Goal: Task Accomplishment & Management: Manage account settings

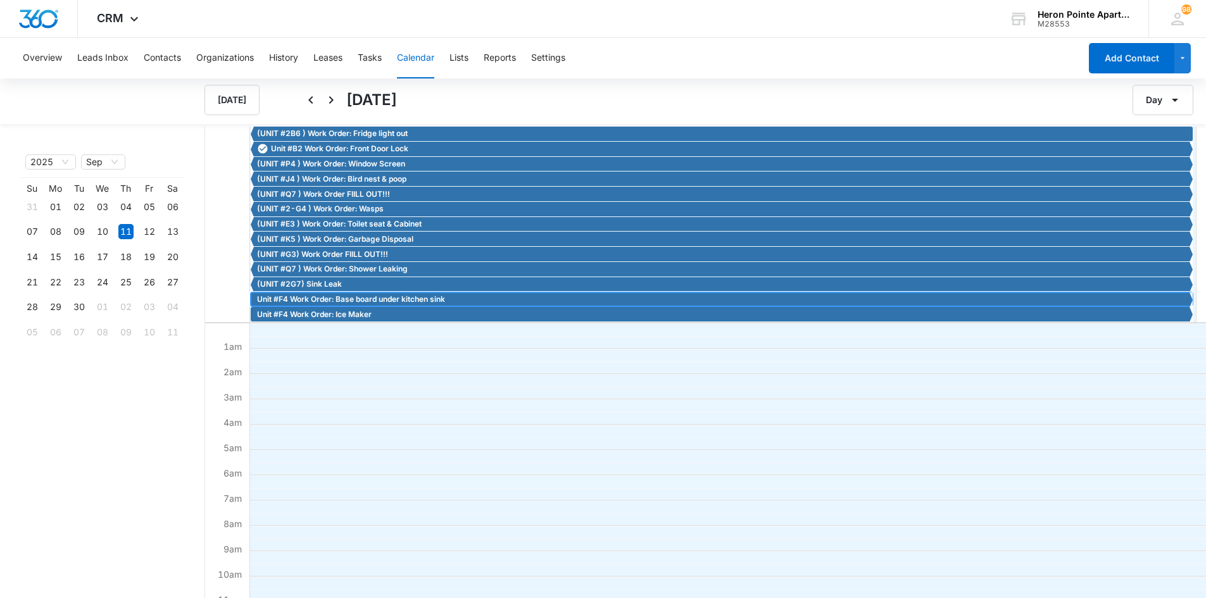
click at [339, 299] on span "Unit #F4 Work Order: Base board under kitchen sink" at bounding box center [351, 299] width 188 height 11
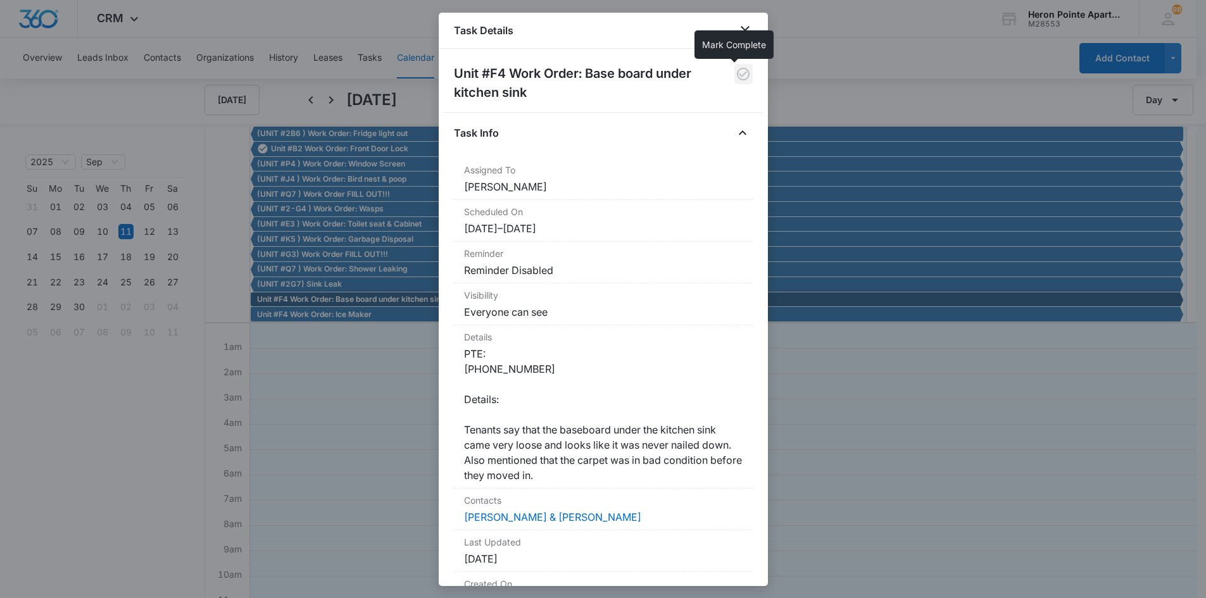
click at [737, 73] on icon "button" at bounding box center [743, 73] width 15 height 15
click at [737, 73] on icon "button" at bounding box center [743, 74] width 13 height 13
click at [749, 28] on icon "close" at bounding box center [745, 30] width 15 height 15
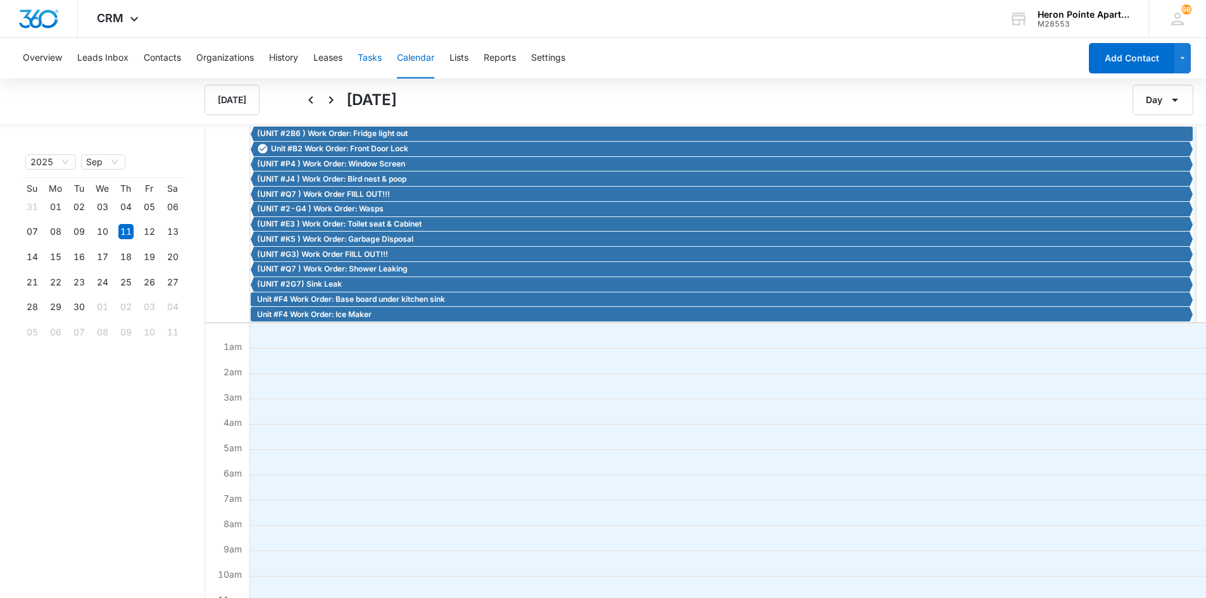
click at [374, 56] on button "Tasks" at bounding box center [370, 58] width 24 height 41
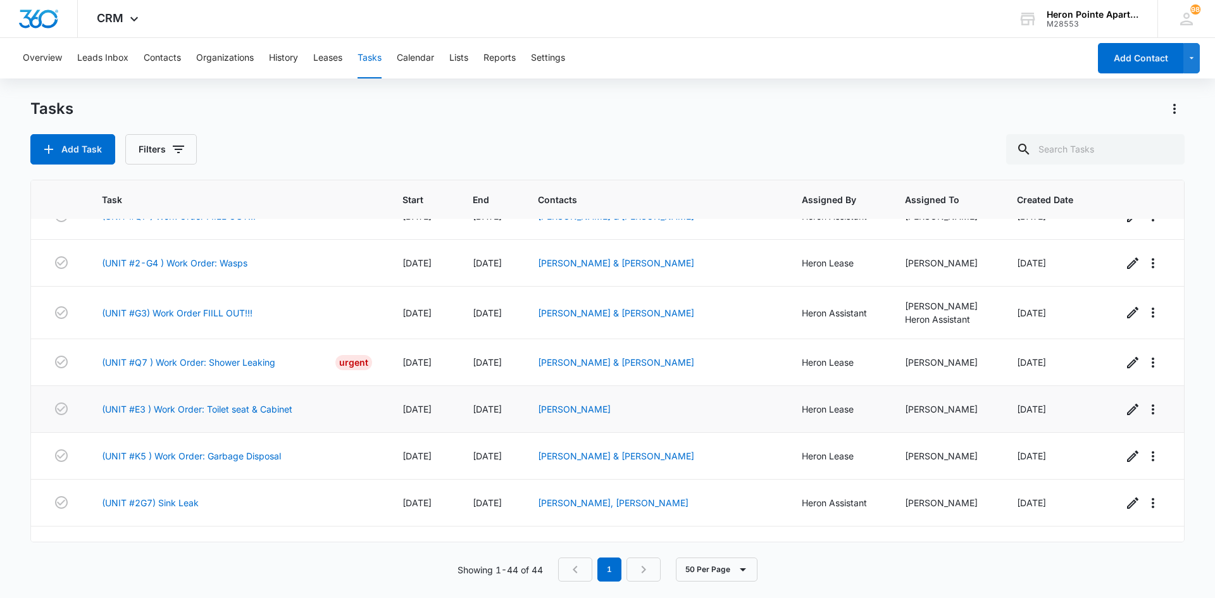
scroll to position [1744, 0]
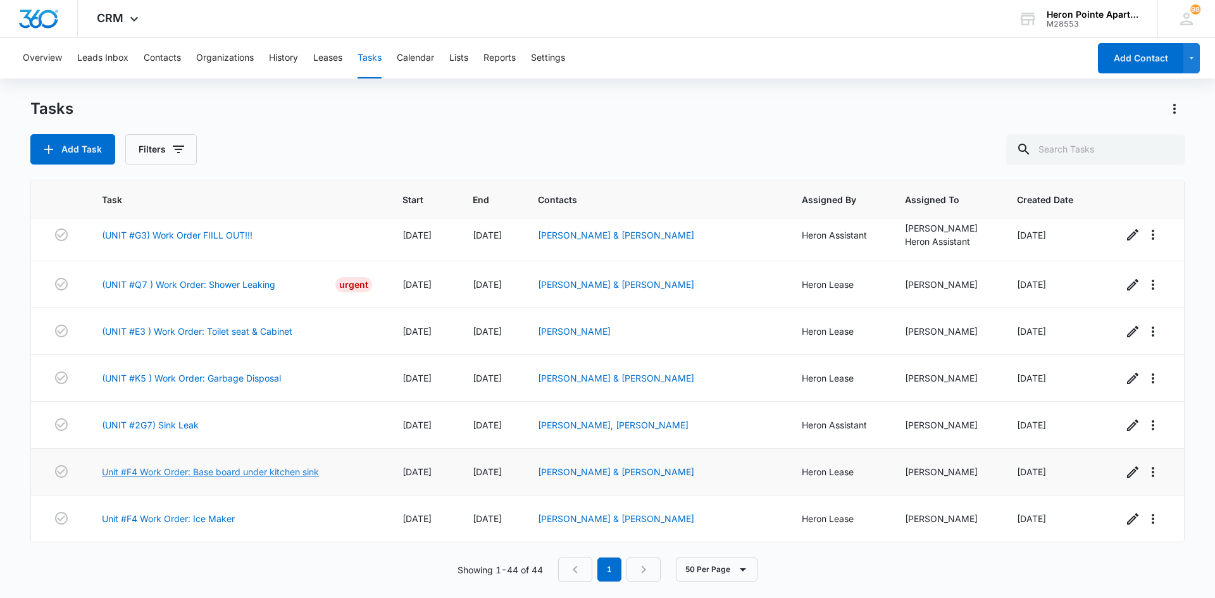
click at [248, 472] on link "Unit #F4 Work Order: Base board under kitchen sink" at bounding box center [210, 471] width 217 height 13
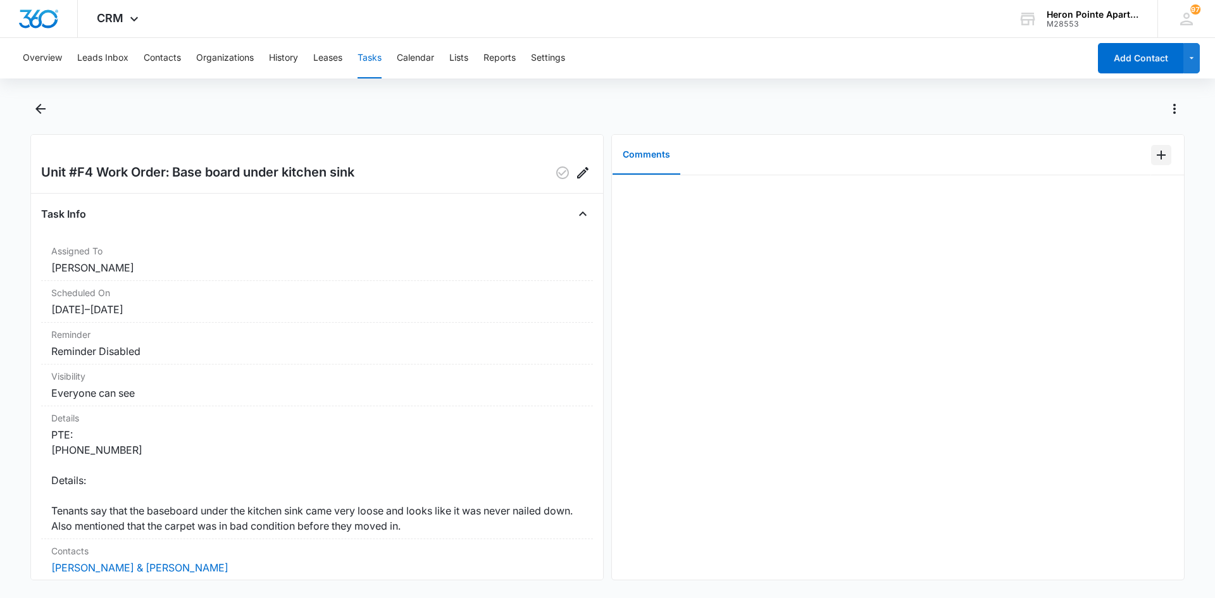
click at [1157, 155] on icon "Add Comment" at bounding box center [1161, 155] width 9 height 9
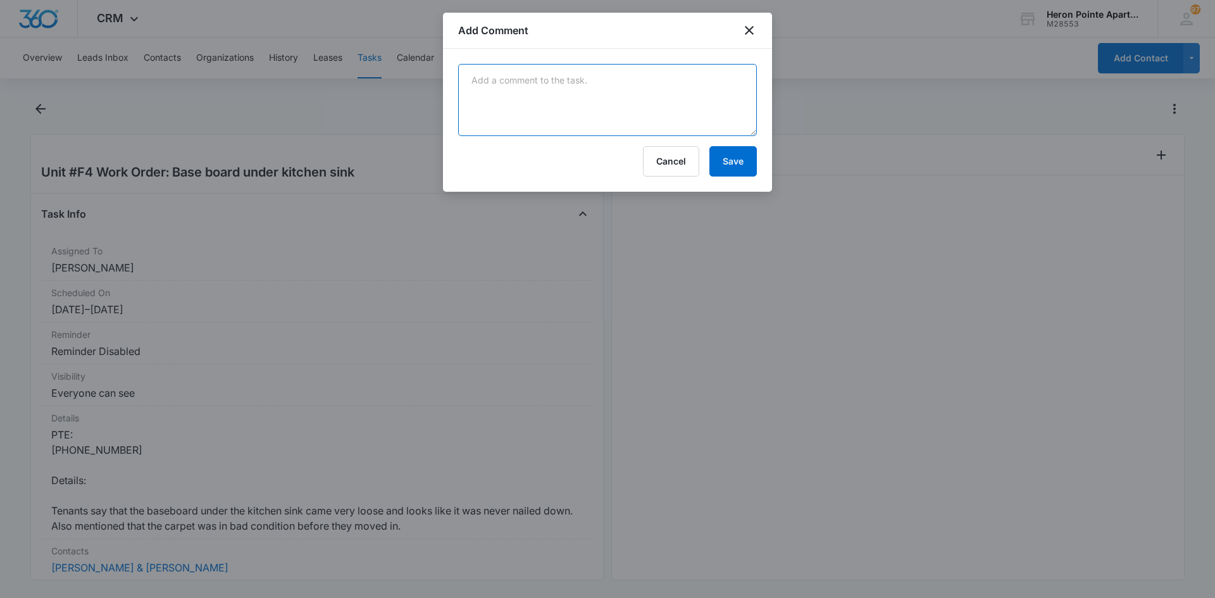
click at [549, 84] on textarea at bounding box center [607, 100] width 299 height 72
type textarea "K"
type textarea "Toe kick is properly secured, extra piece of material was sitting against it"
click at [744, 160] on button "Save" at bounding box center [733, 161] width 47 height 30
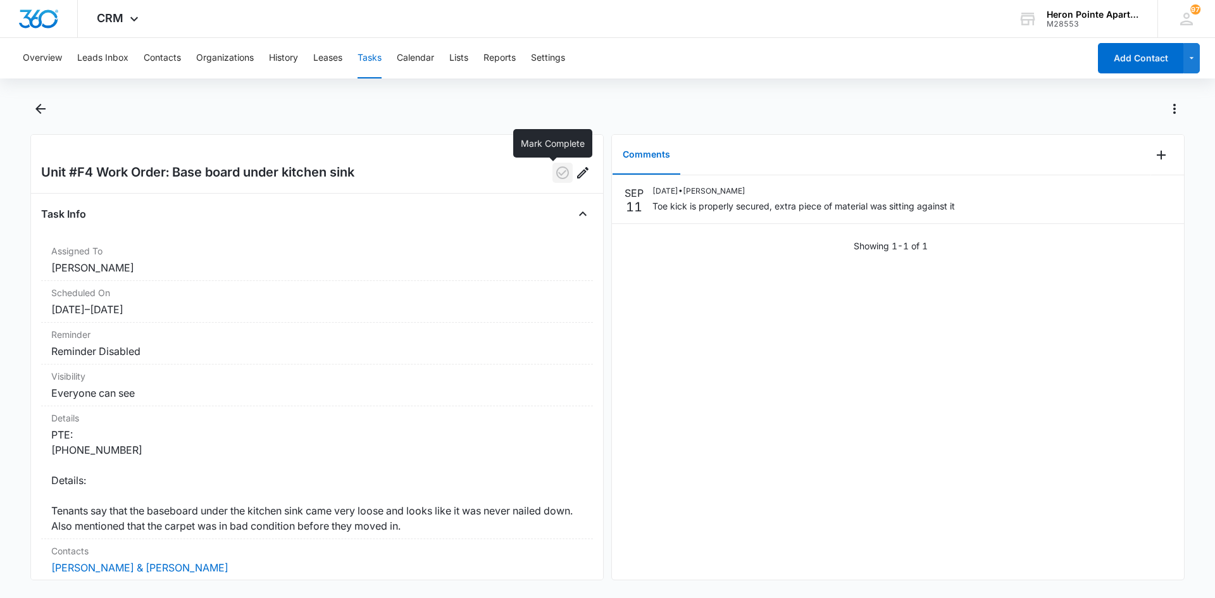
click at [555, 176] on icon "button" at bounding box center [562, 172] width 15 height 15
click at [375, 58] on button "Tasks" at bounding box center [370, 58] width 24 height 41
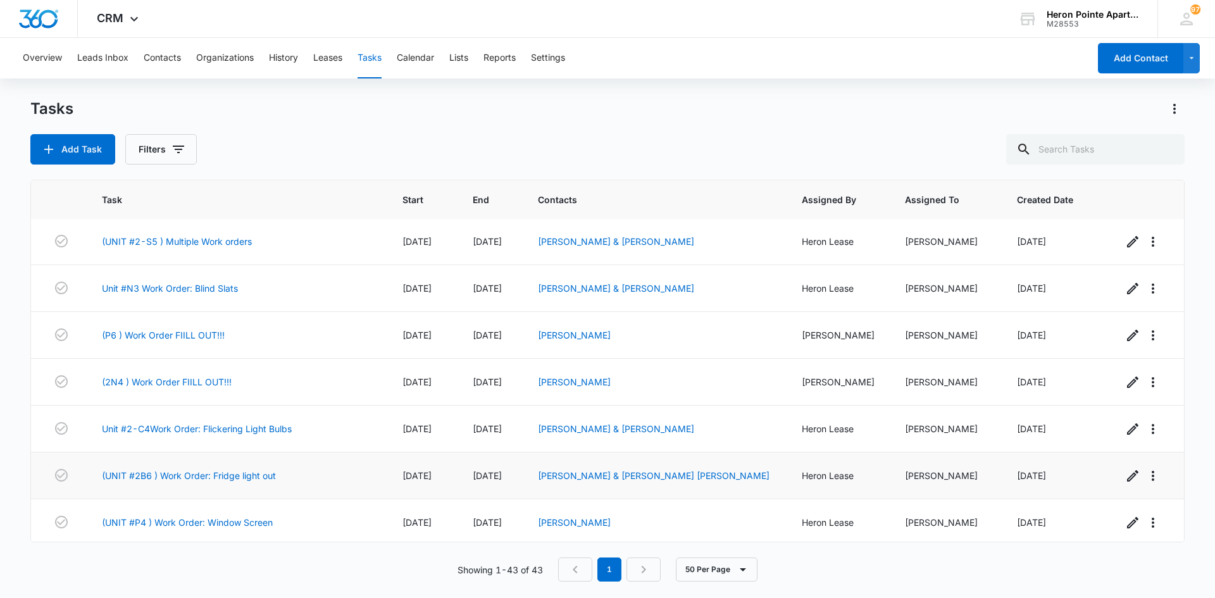
scroll to position [1203, 0]
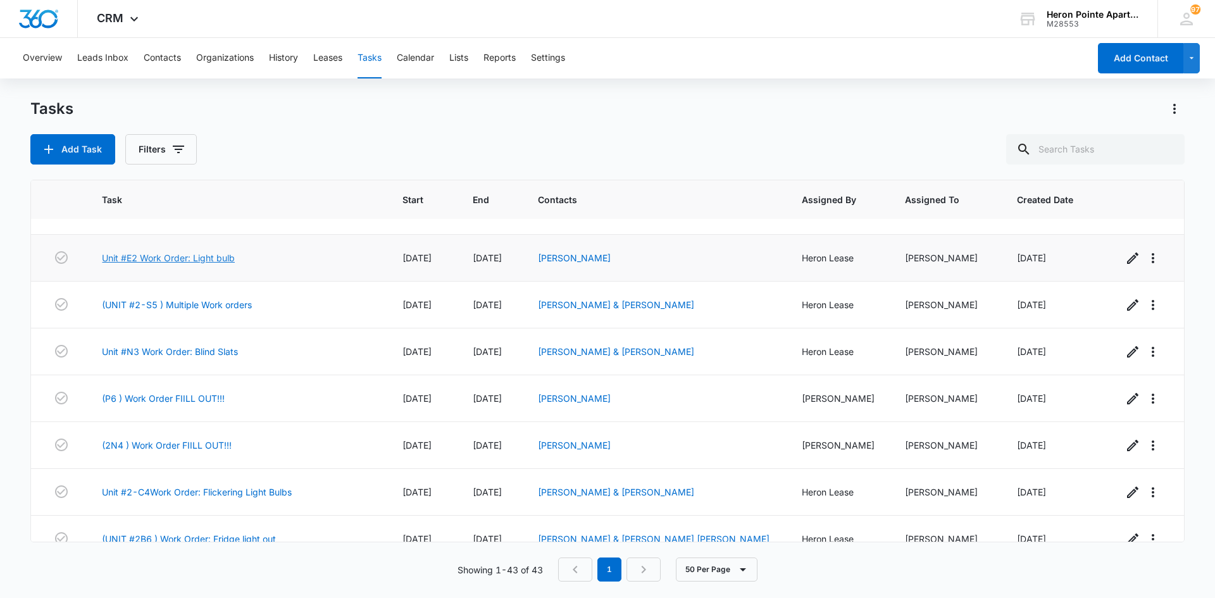
click at [225, 256] on link "Unit #E2 Work Order: Light bulb" at bounding box center [168, 257] width 133 height 13
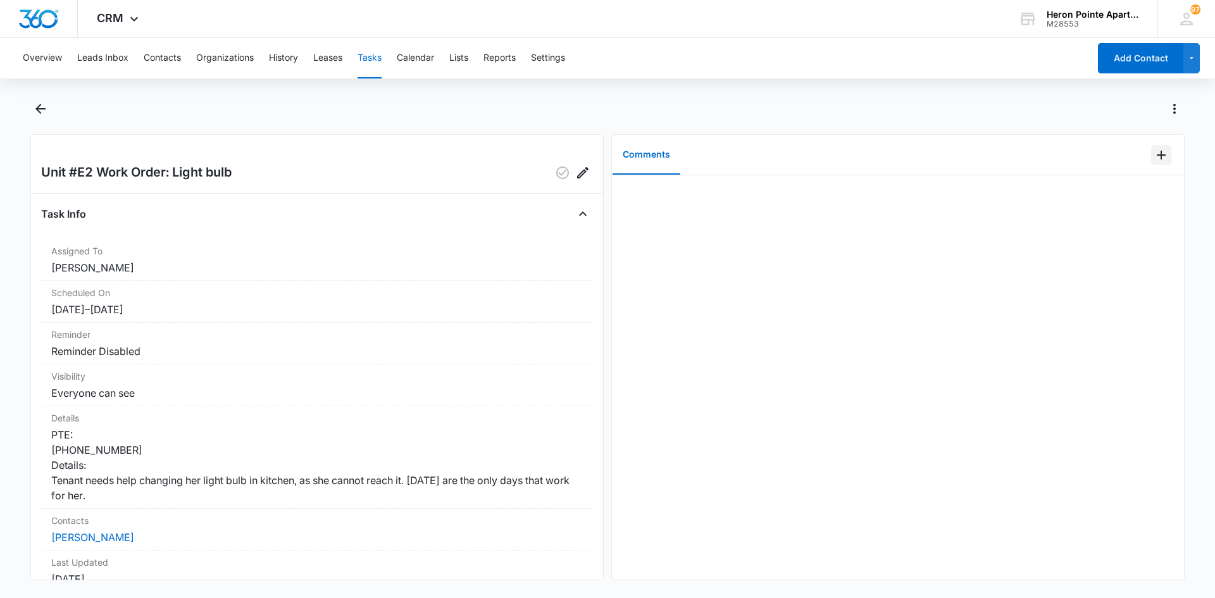
click at [1154, 154] on icon "Add Comment" at bounding box center [1161, 155] width 15 height 15
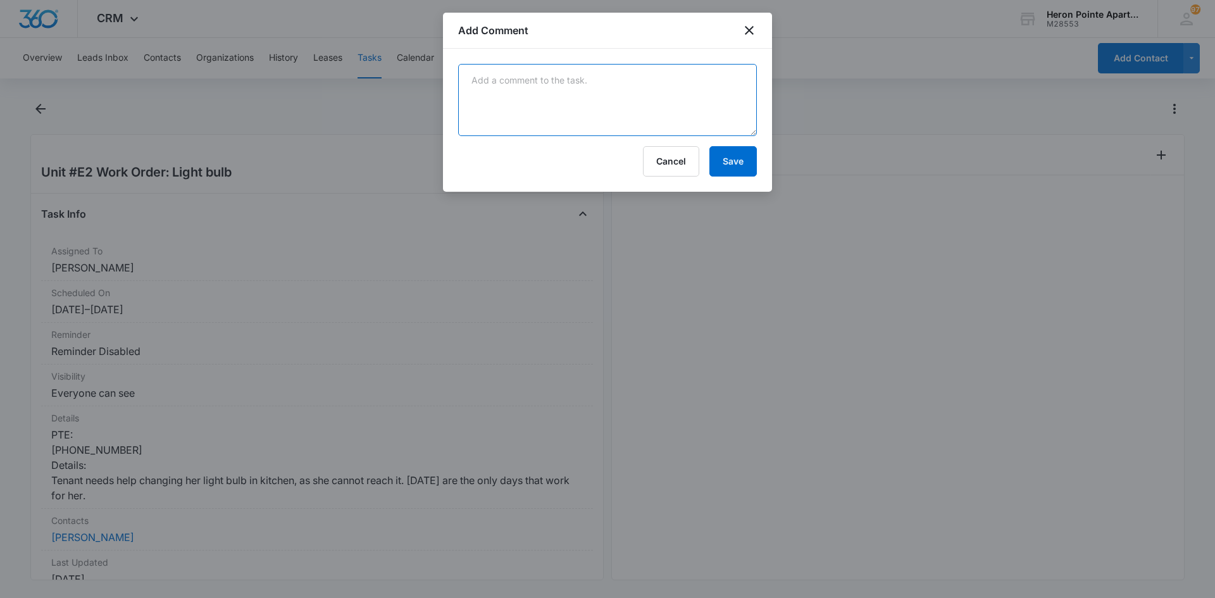
click at [597, 92] on textarea at bounding box center [607, 100] width 299 height 72
type textarea "Light bulbs are not burnt out, breaker was not tripped, switches tested good. L…"
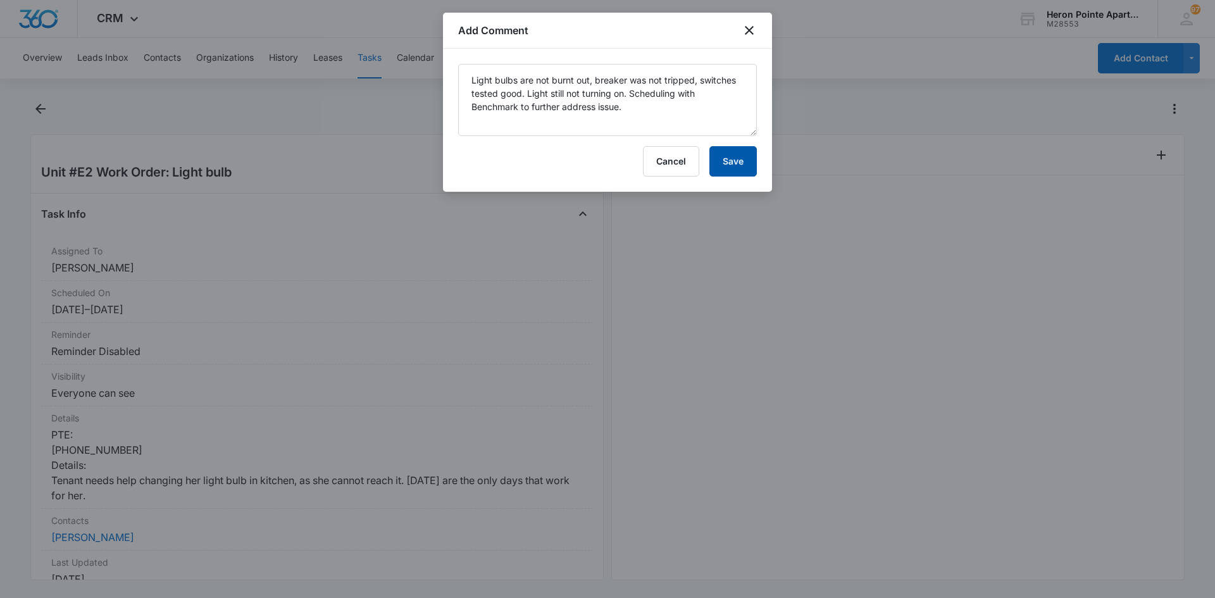
click at [731, 161] on button "Save" at bounding box center [733, 161] width 47 height 30
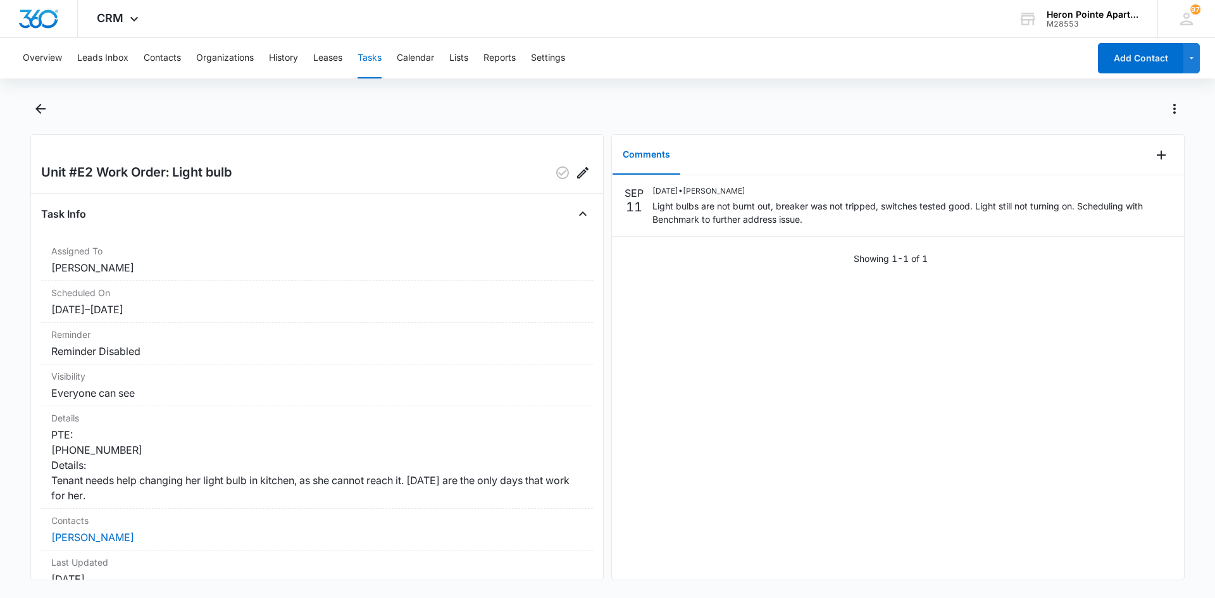
click at [373, 55] on button "Tasks" at bounding box center [370, 58] width 24 height 41
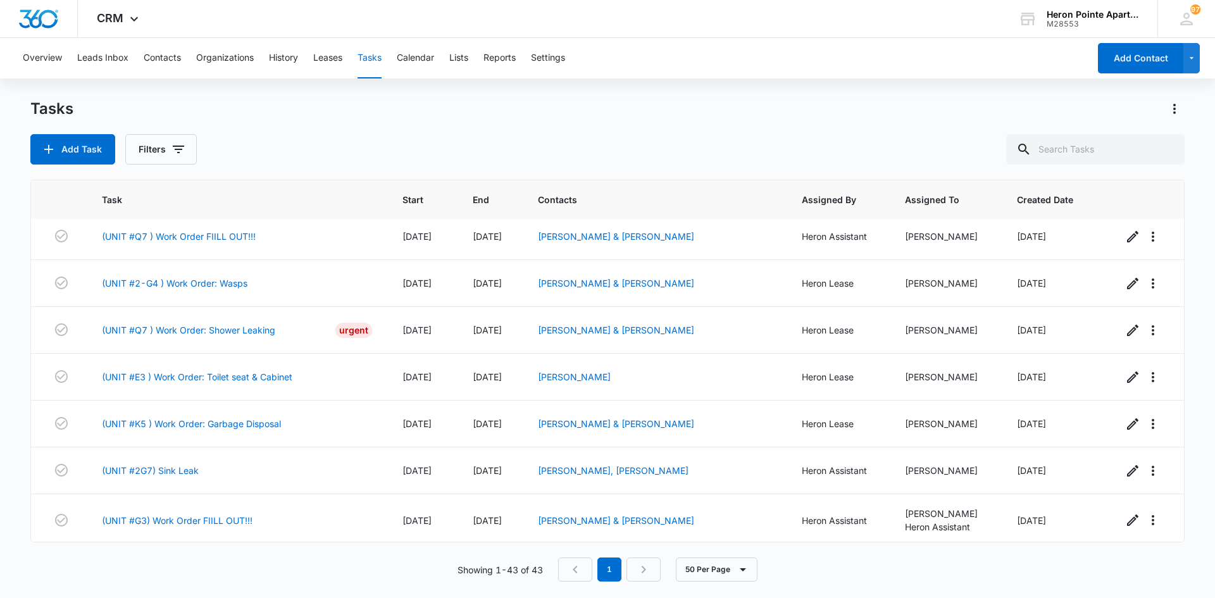
scroll to position [1697, 0]
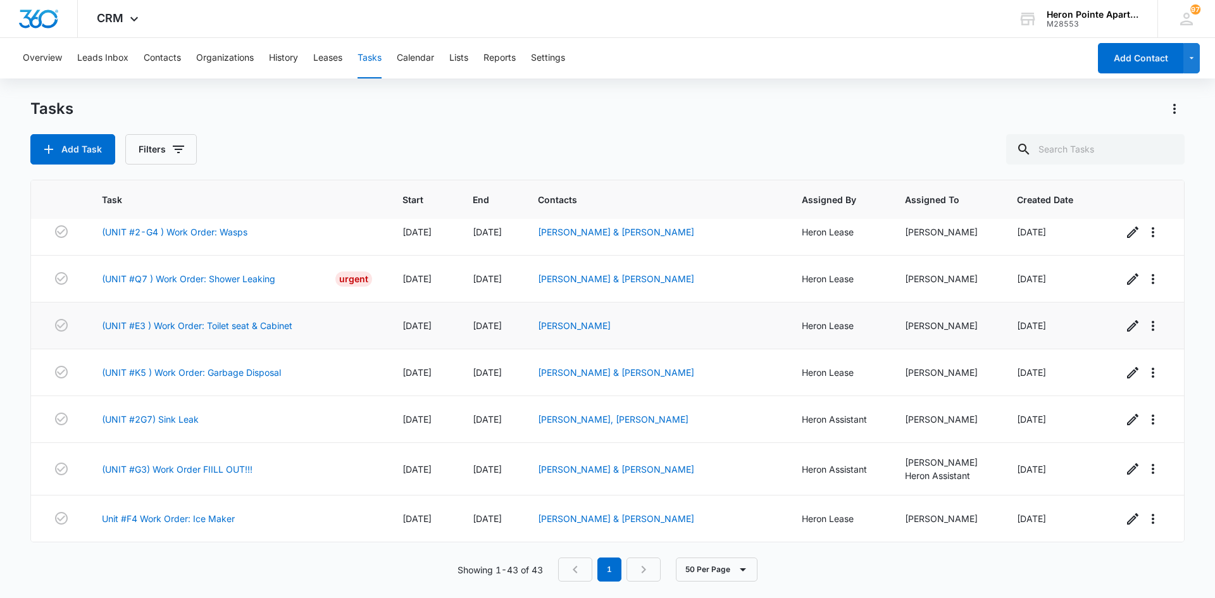
click at [261, 313] on td "(UNIT #E3 ) Work Order: Toilet seat & Cabinet" at bounding box center [237, 326] width 301 height 47
click at [261, 327] on link "(UNIT #E3 ) Work Order: Toilet seat & Cabinet" at bounding box center [197, 325] width 191 height 13
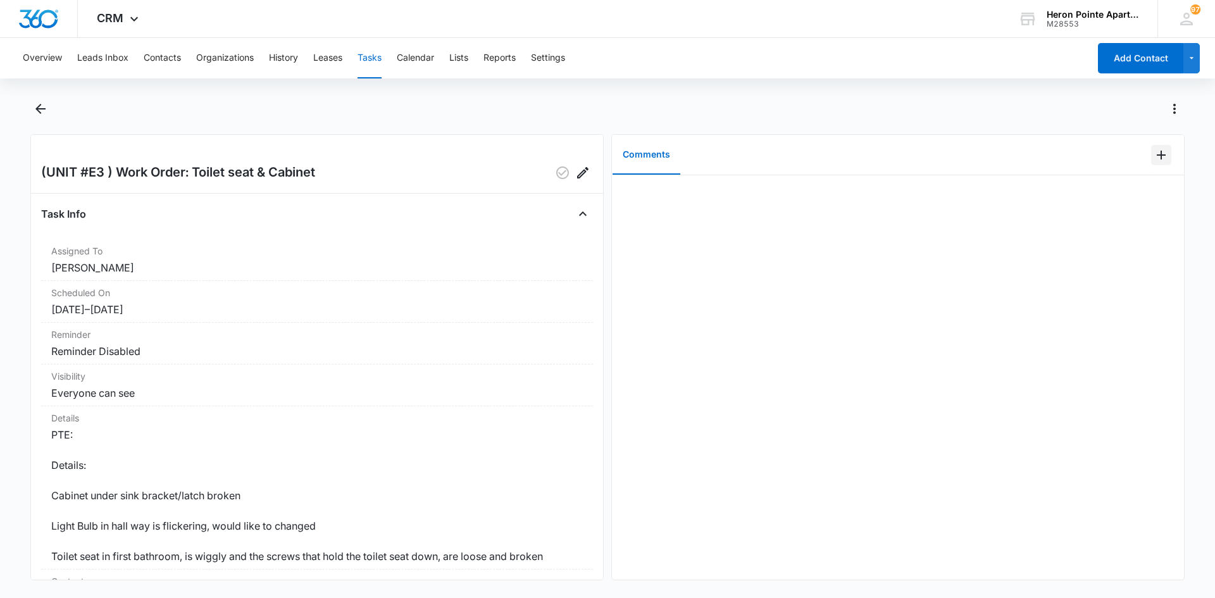
click at [1154, 159] on icon "Add Comment" at bounding box center [1161, 155] width 15 height 15
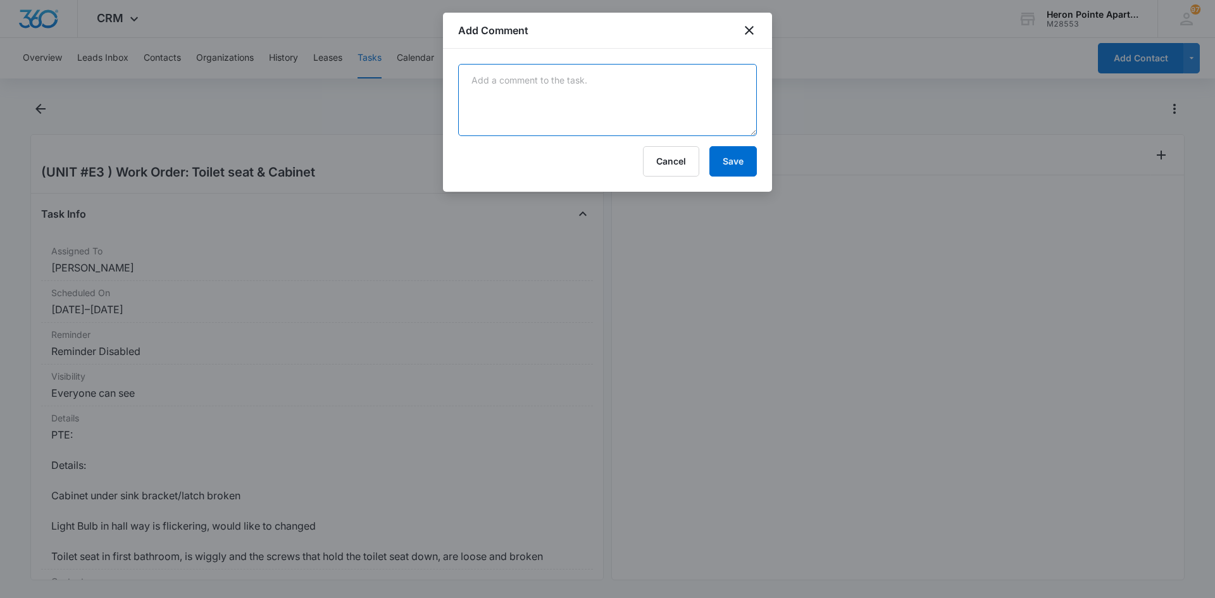
click at [578, 94] on textarea at bounding box center [607, 100] width 299 height 72
click at [688, 80] on textarea "Toilet seat bolts were on backwards, flipped them ad re-tightened" at bounding box center [607, 100] width 299 height 72
click at [470, 93] on textarea "Toilet seat bolts were on backwards, flipped them and re-tightened" at bounding box center [607, 100] width 299 height 72
click at [546, 103] on textarea "Toilet seat bolts were on backwards, flipped them and re-tightened" at bounding box center [607, 100] width 299 height 72
click at [539, 94] on textarea "Toilet seat bolts were on backwards, flipped them and re-tightened, seat it sec…" at bounding box center [607, 100] width 299 height 72
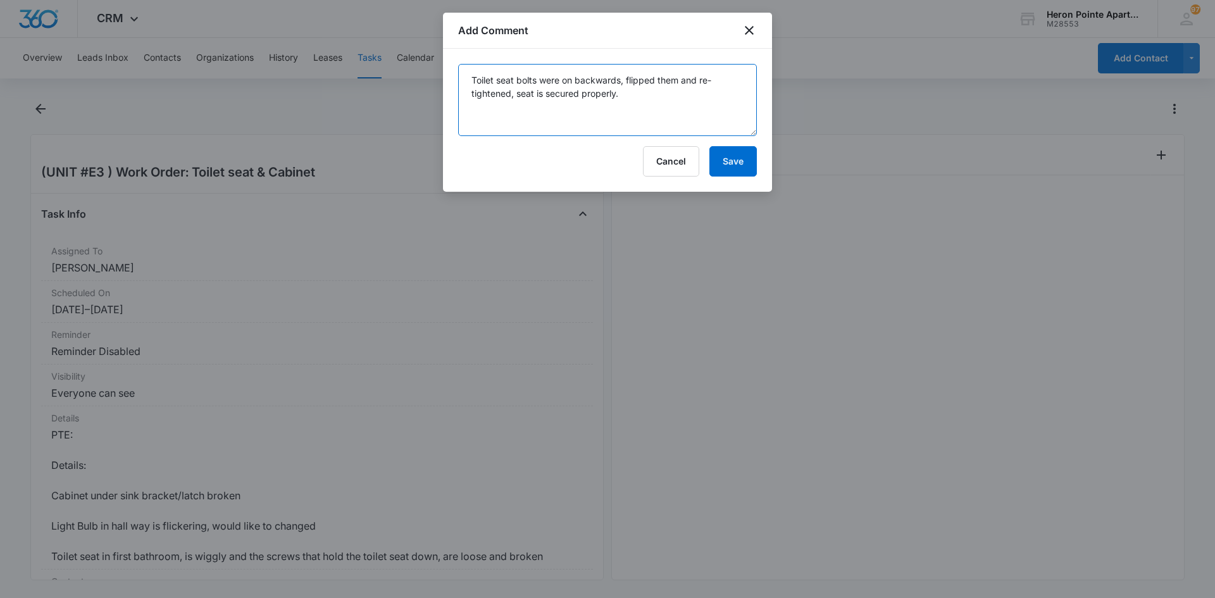
click at [629, 94] on textarea "Toilet seat bolts were on backwards, flipped them and re-tightened, seat is sec…" at bounding box center [607, 100] width 299 height 72
type textarea "Toilet seat bolts were on backwards, flipped them and re-tightened, seat is sec…"
click at [735, 159] on button "Save" at bounding box center [733, 161] width 47 height 30
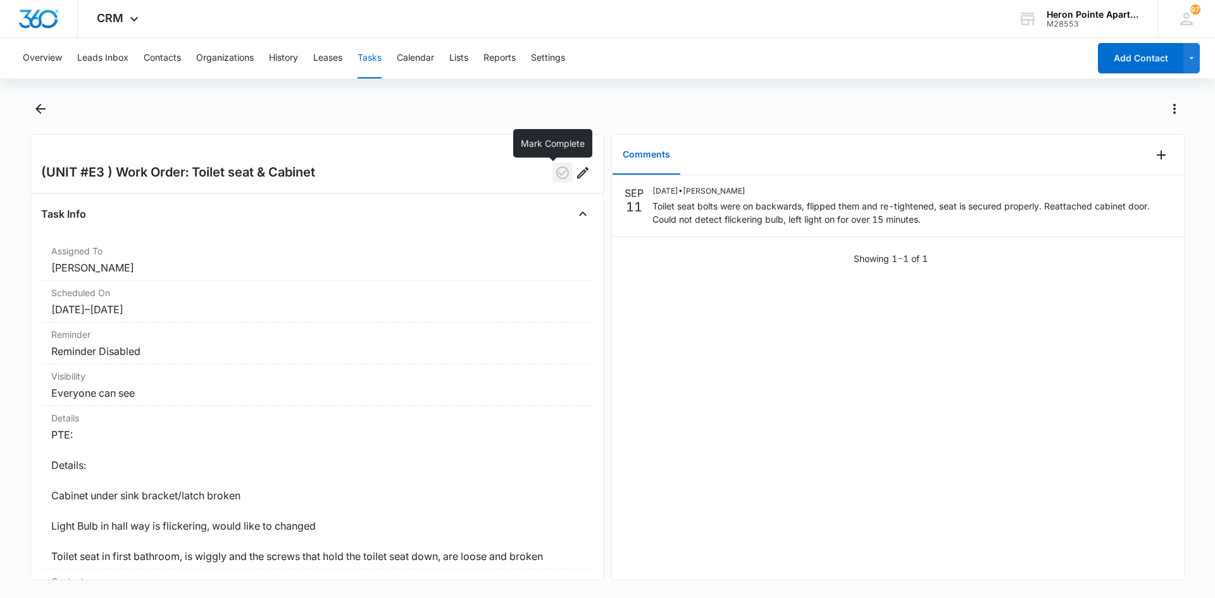
click at [556, 172] on icon "button" at bounding box center [562, 172] width 13 height 13
click at [380, 60] on button "Tasks" at bounding box center [370, 58] width 24 height 41
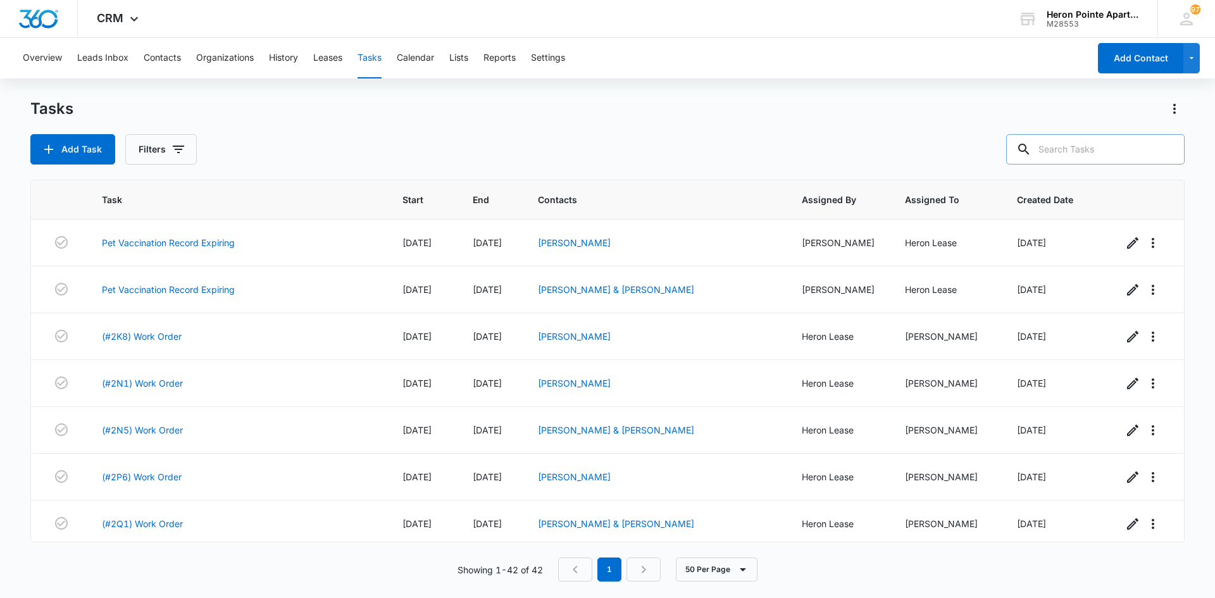
click at [1093, 152] on input "text" at bounding box center [1096, 149] width 179 height 30
type input "f4"
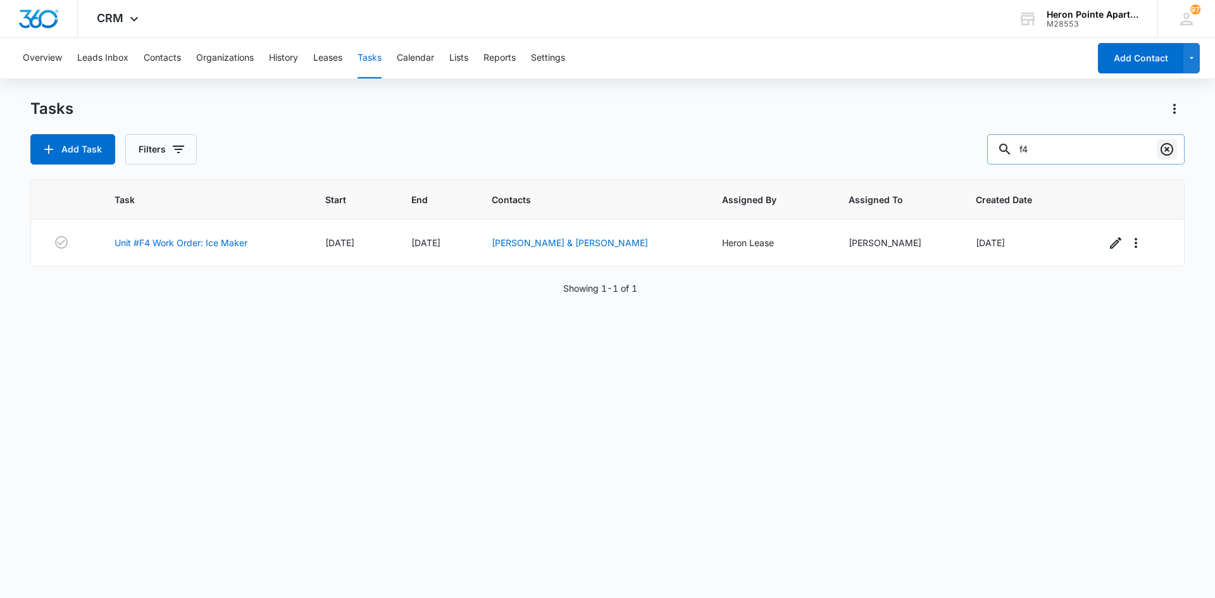
click at [1170, 151] on icon "Clear" at bounding box center [1167, 149] width 15 height 15
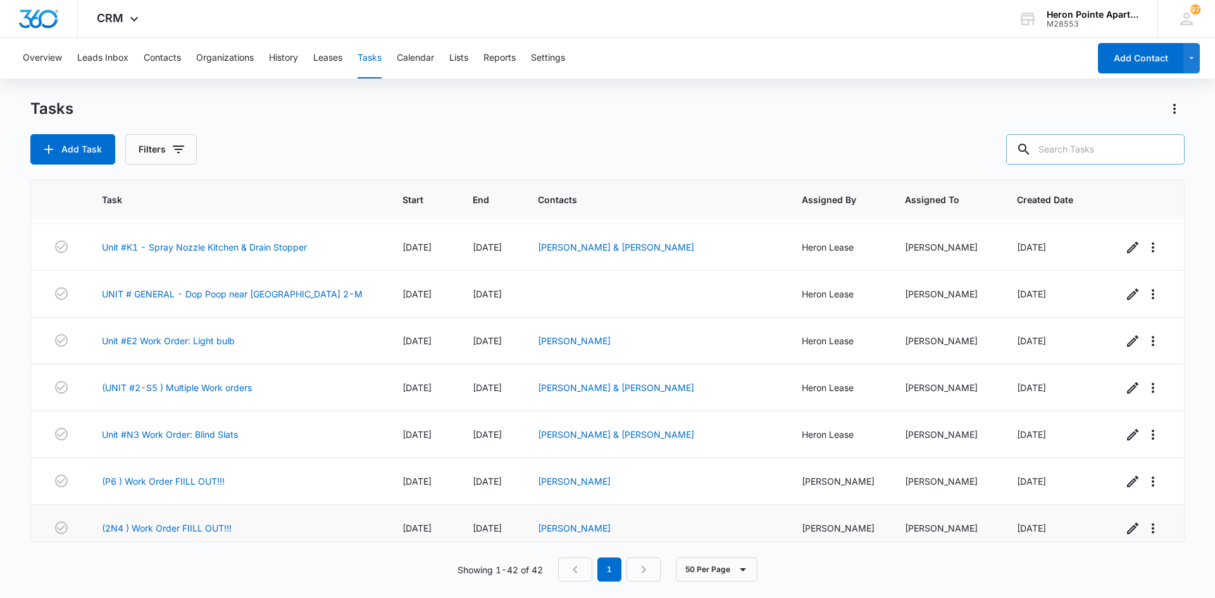
scroll to position [1081, 0]
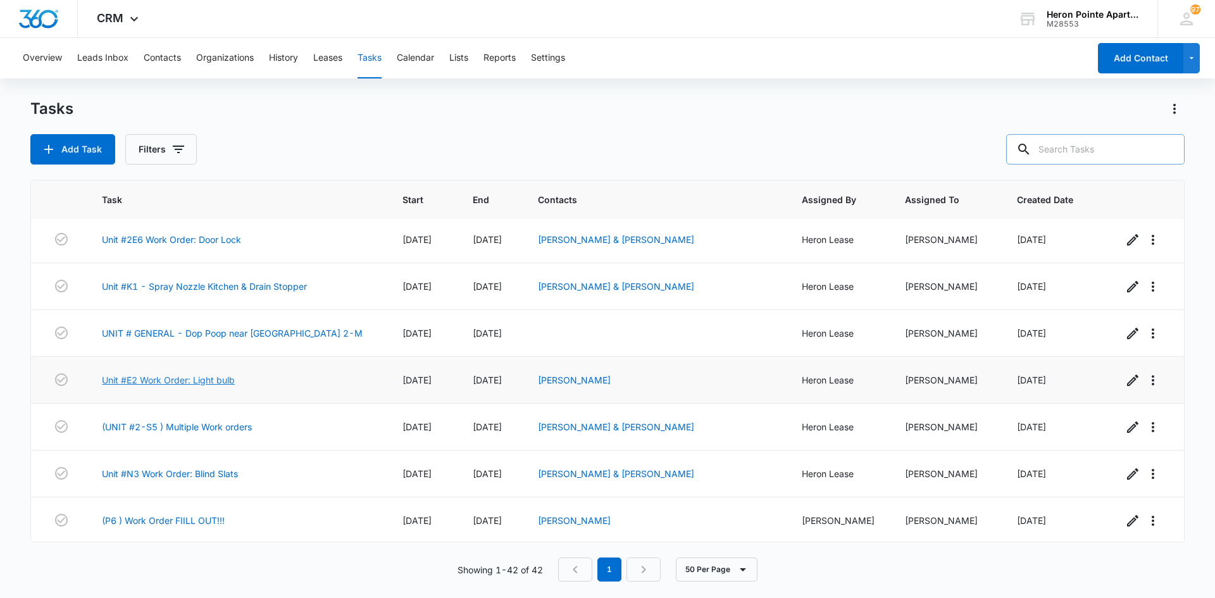
click at [213, 379] on link "Unit #E2 Work Order: Light bulb" at bounding box center [168, 379] width 133 height 13
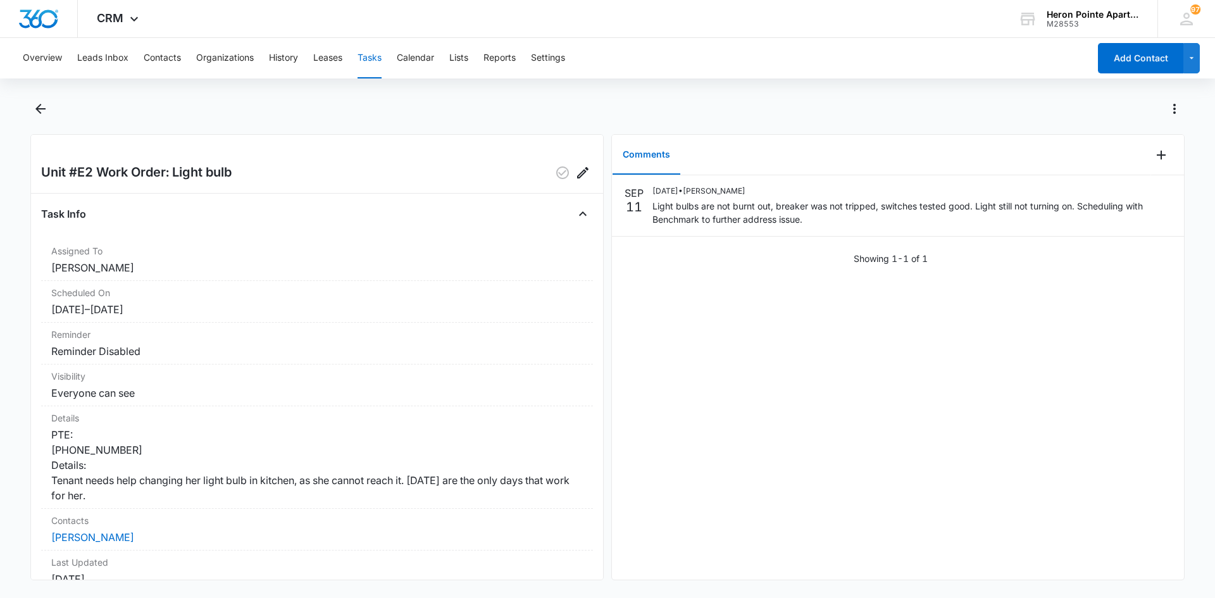
click at [372, 58] on button "Tasks" at bounding box center [370, 58] width 24 height 41
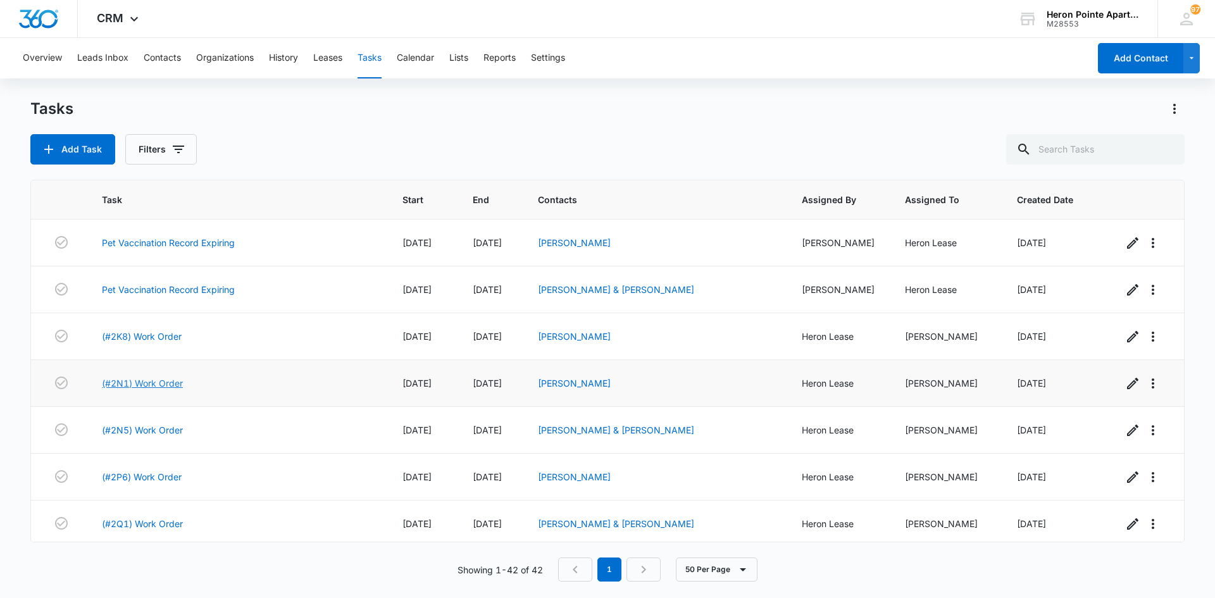
click at [152, 382] on link "(#2N1) Work Order" at bounding box center [142, 383] width 81 height 13
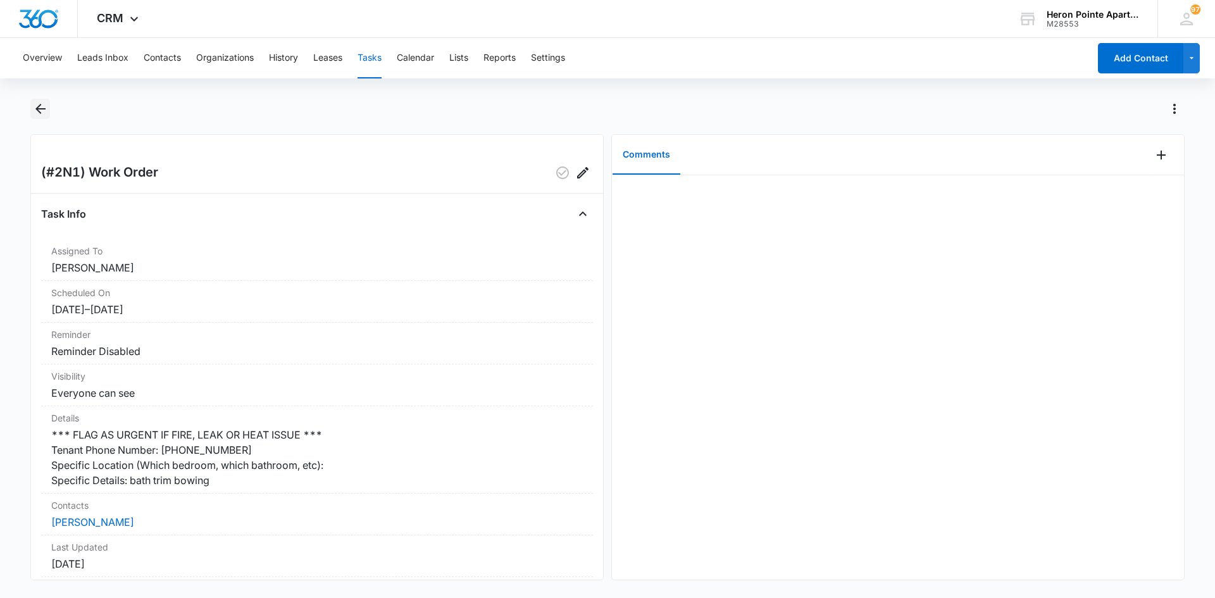
click at [44, 107] on icon "Back" at bounding box center [40, 108] width 15 height 15
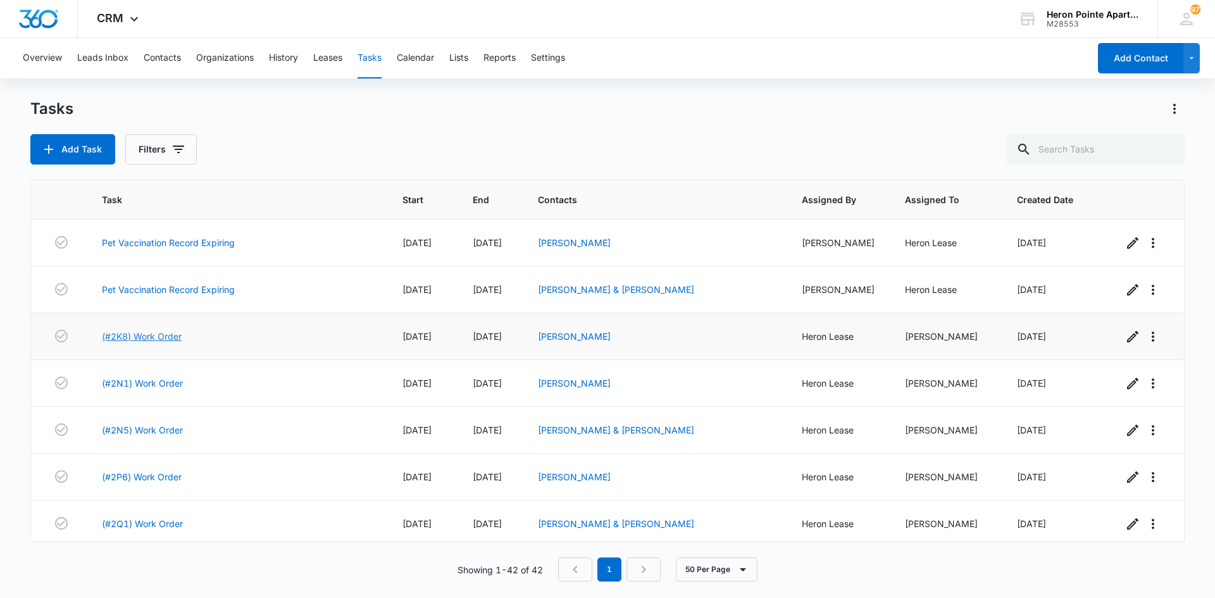
click at [149, 334] on link "(#2K8) Work Order" at bounding box center [142, 336] width 80 height 13
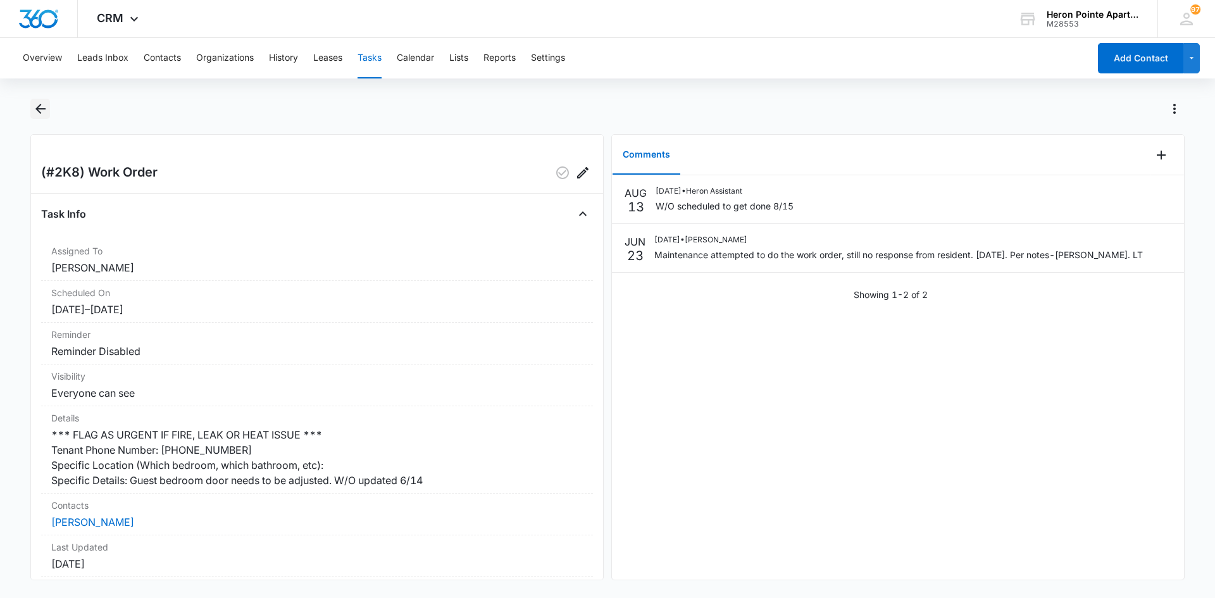
click at [37, 104] on icon "Back" at bounding box center [40, 108] width 15 height 15
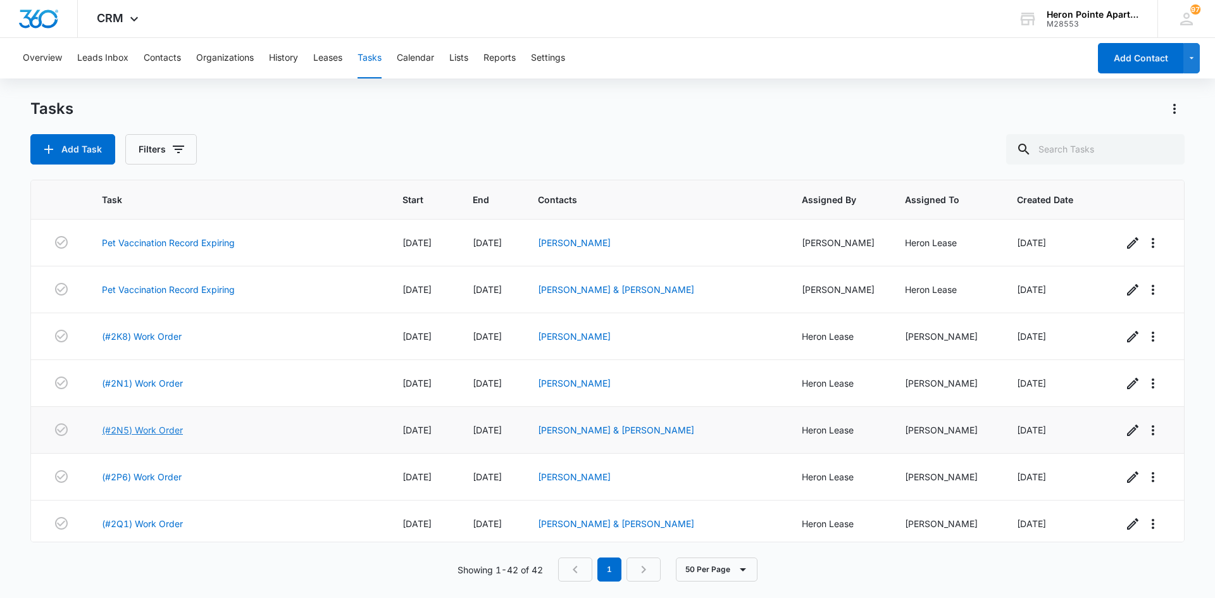
click at [156, 436] on link "(#2N5) Work Order" at bounding box center [142, 430] width 81 height 13
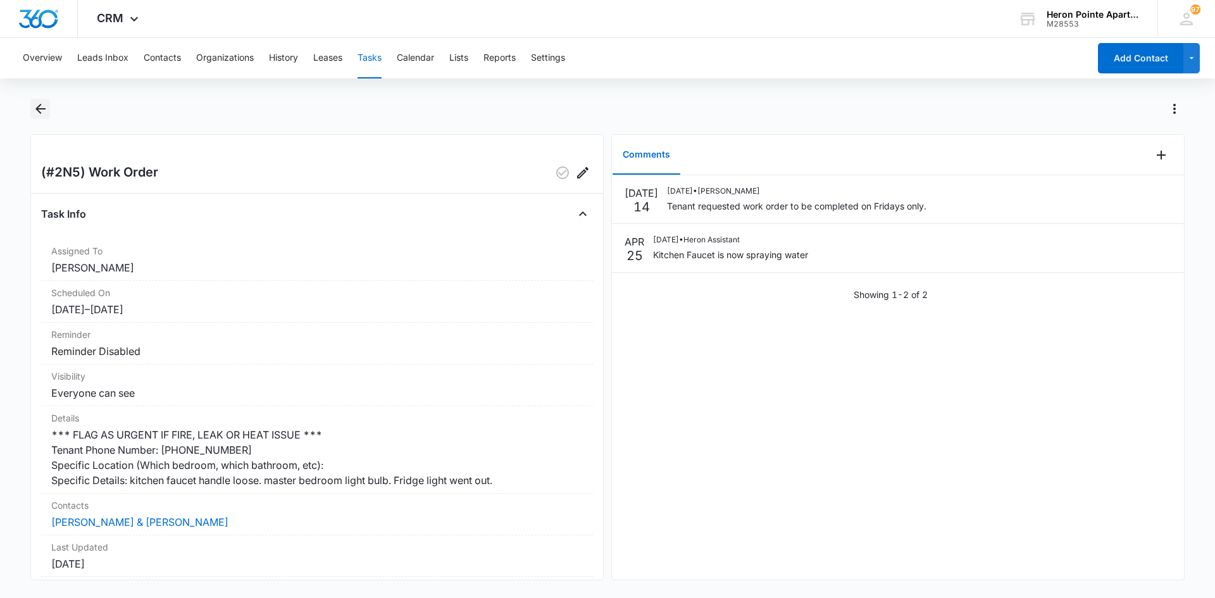
click at [44, 108] on icon "Back" at bounding box center [40, 109] width 10 height 10
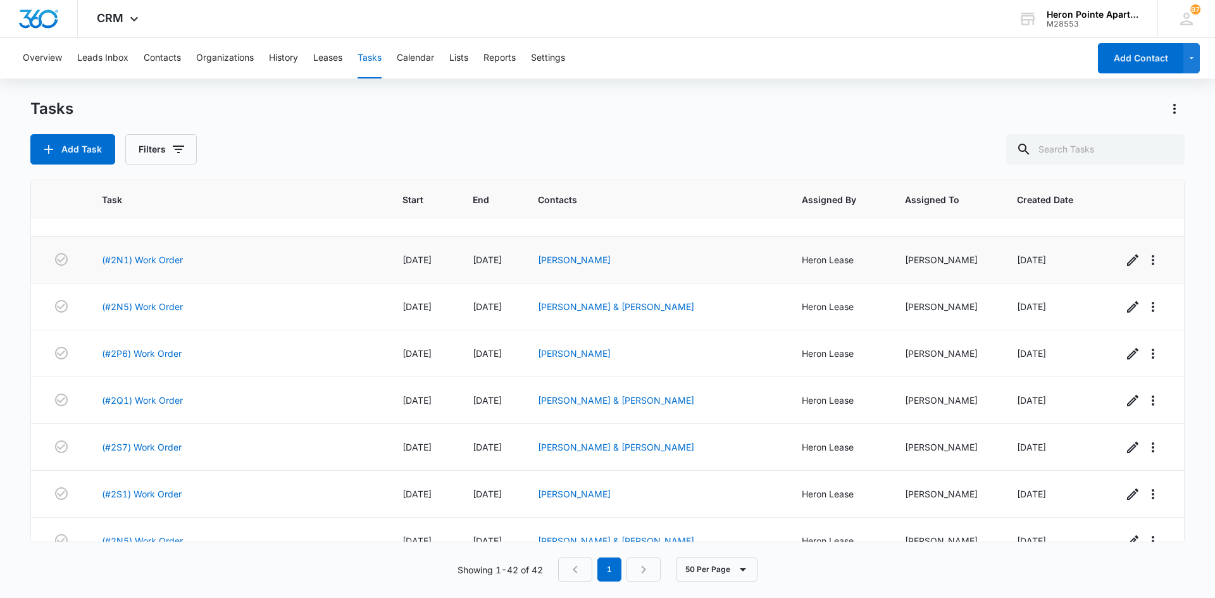
scroll to position [127, 0]
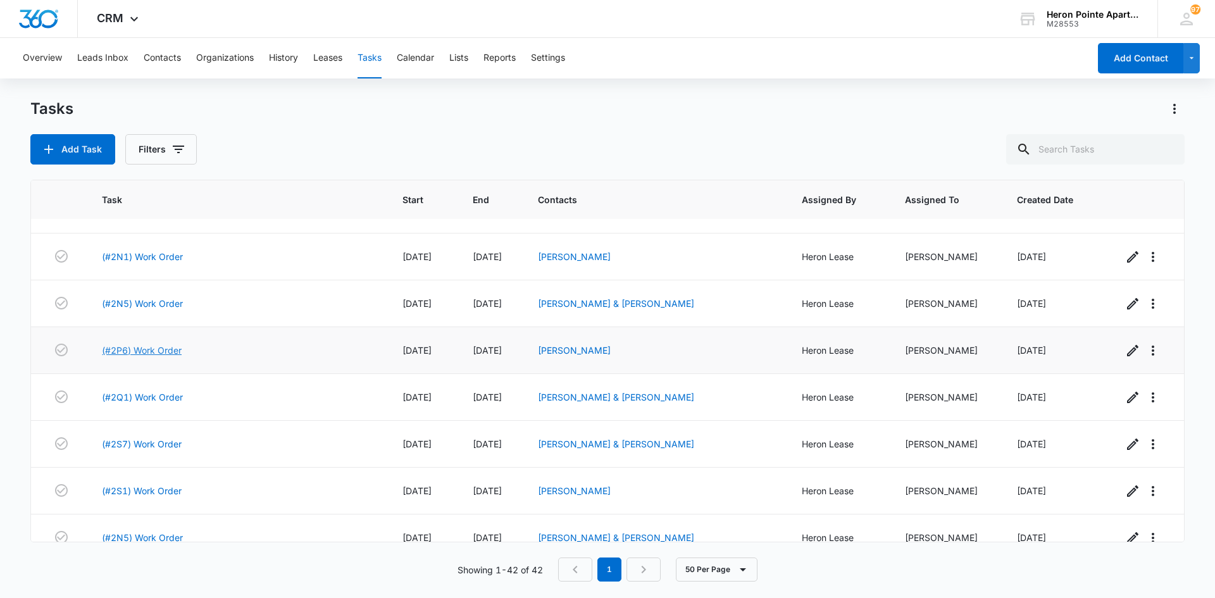
click at [145, 349] on link "(#2P6) Work Order" at bounding box center [142, 350] width 80 height 13
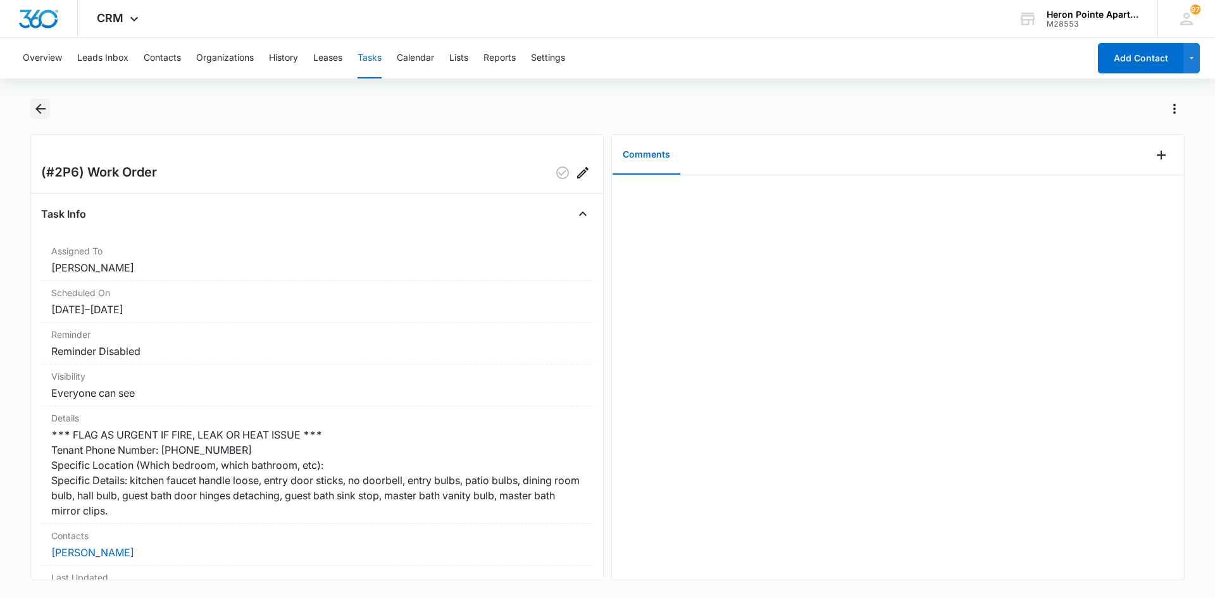
click at [40, 109] on icon "Back" at bounding box center [40, 109] width 10 height 10
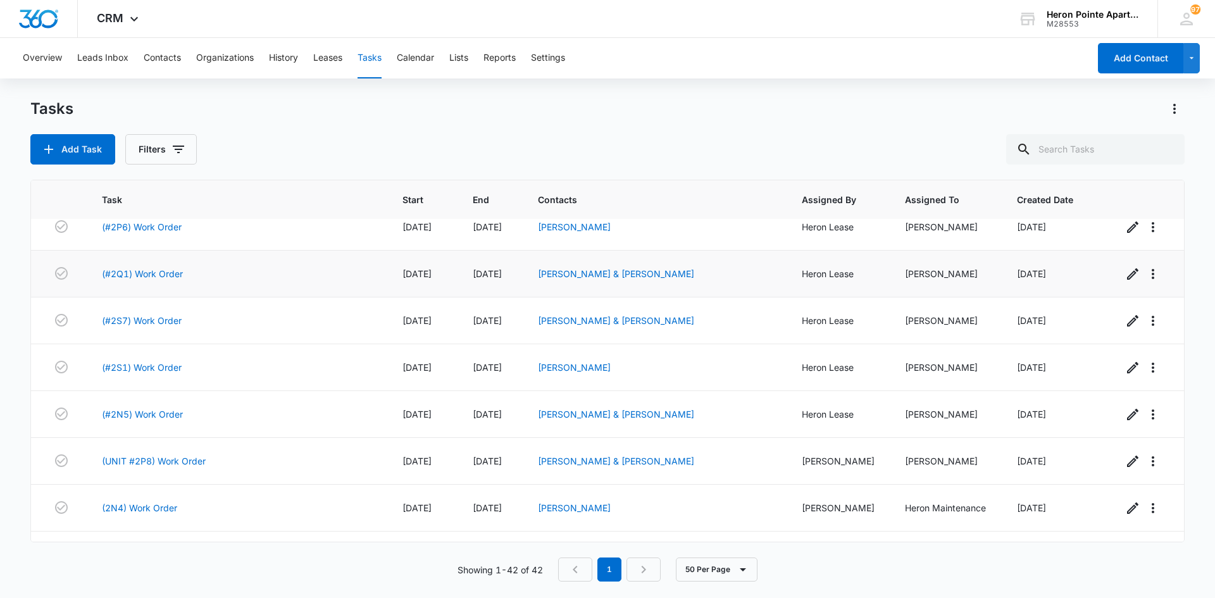
scroll to position [253, 0]
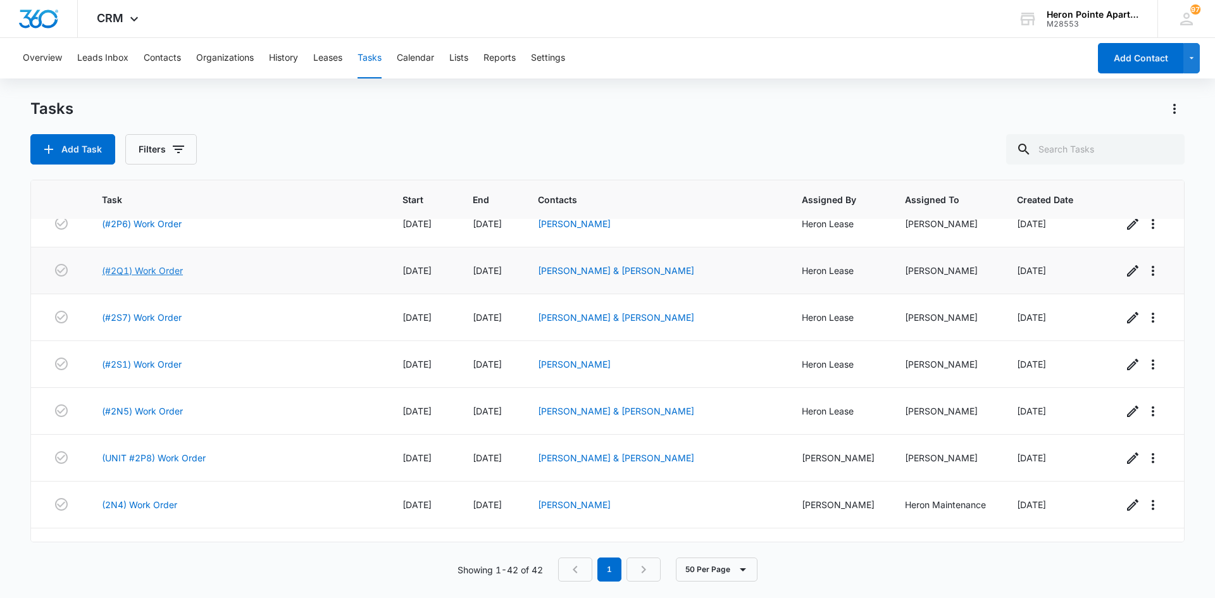
click at [150, 274] on link "(#2Q1) Work Order" at bounding box center [142, 270] width 81 height 13
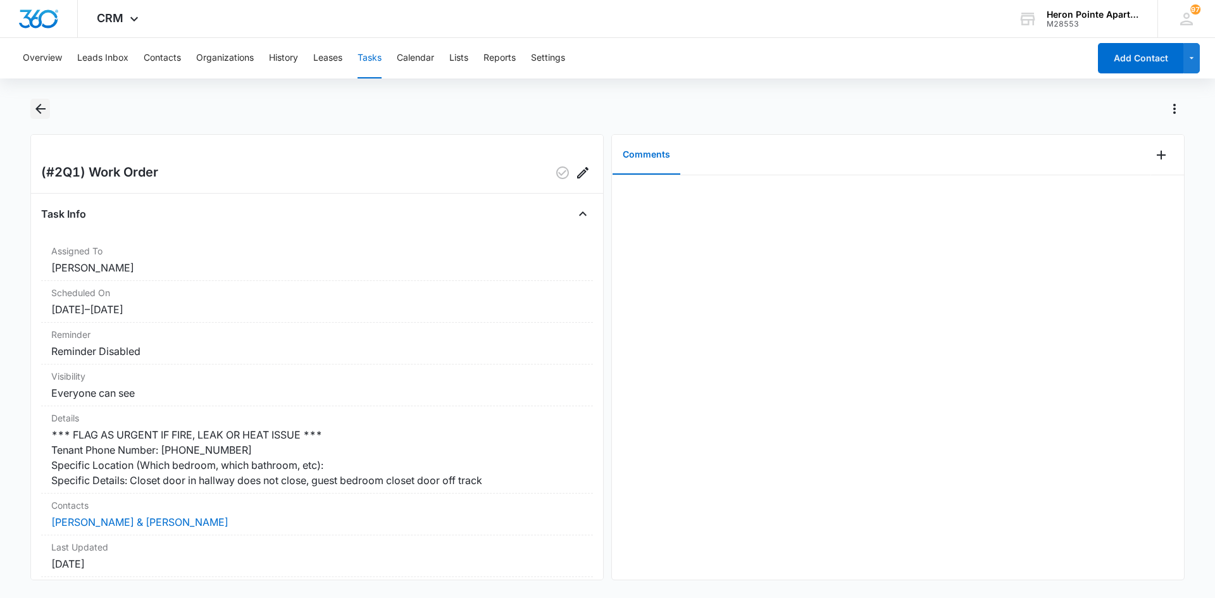
click at [44, 109] on icon "Back" at bounding box center [40, 109] width 10 height 10
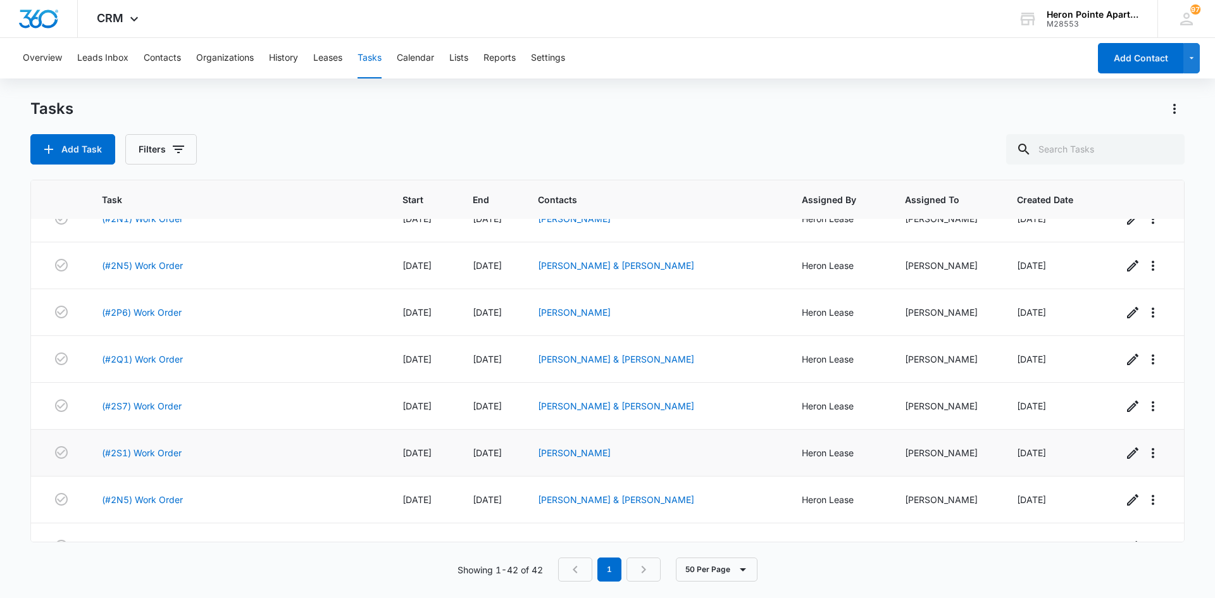
scroll to position [190, 0]
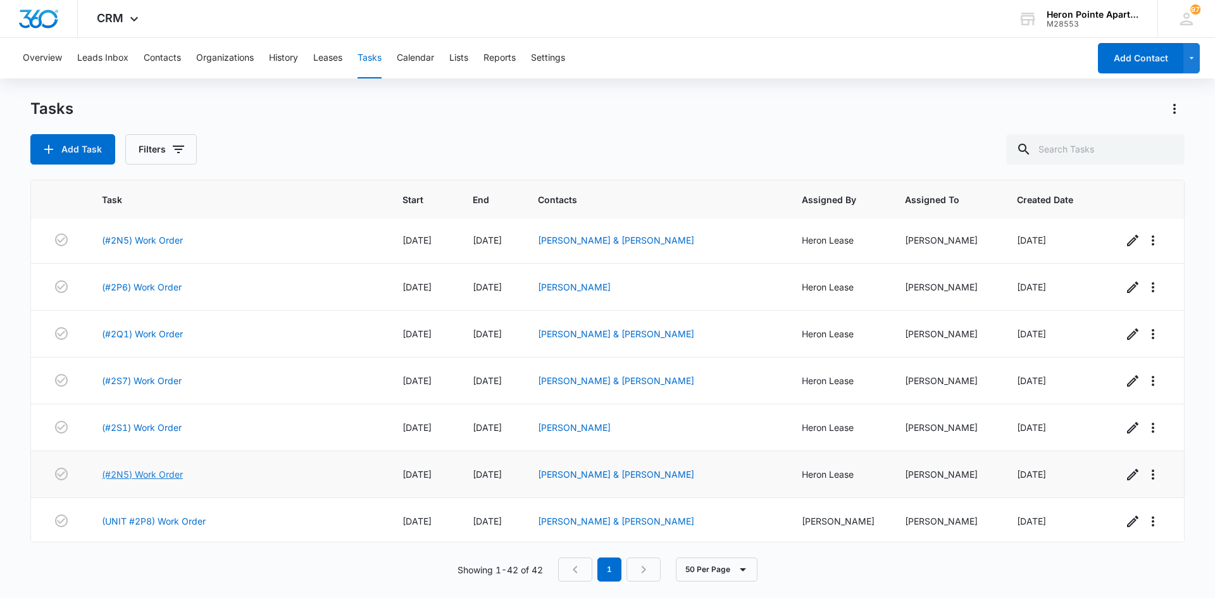
click at [165, 474] on link "(#2N5) Work Order" at bounding box center [142, 474] width 81 height 13
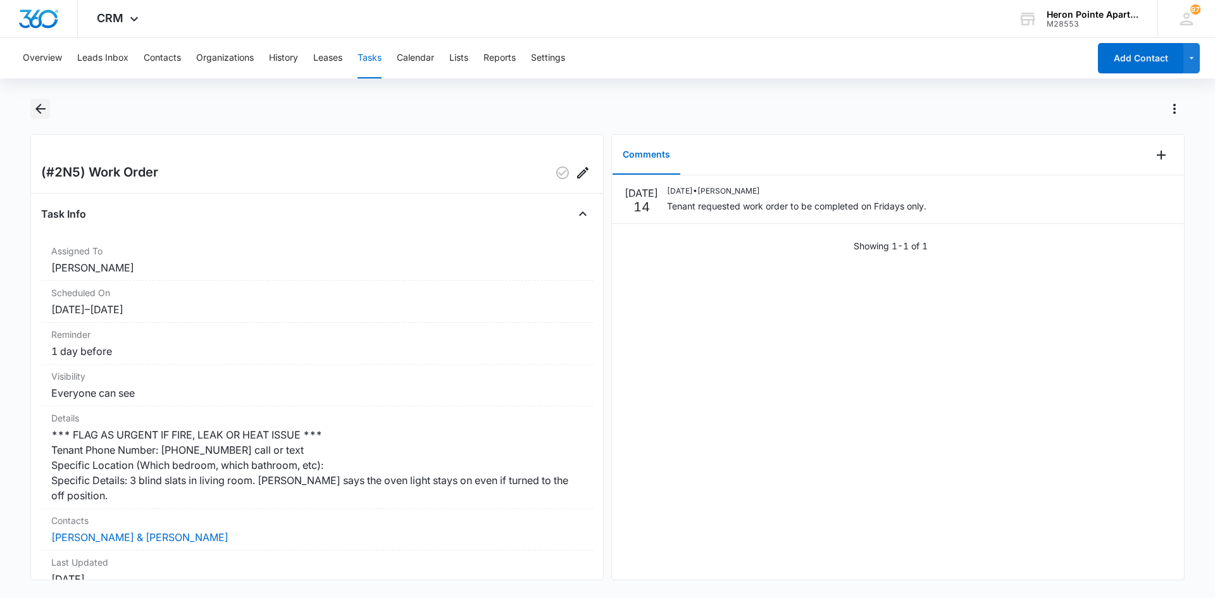
click at [44, 113] on icon "Back" at bounding box center [40, 108] width 15 height 15
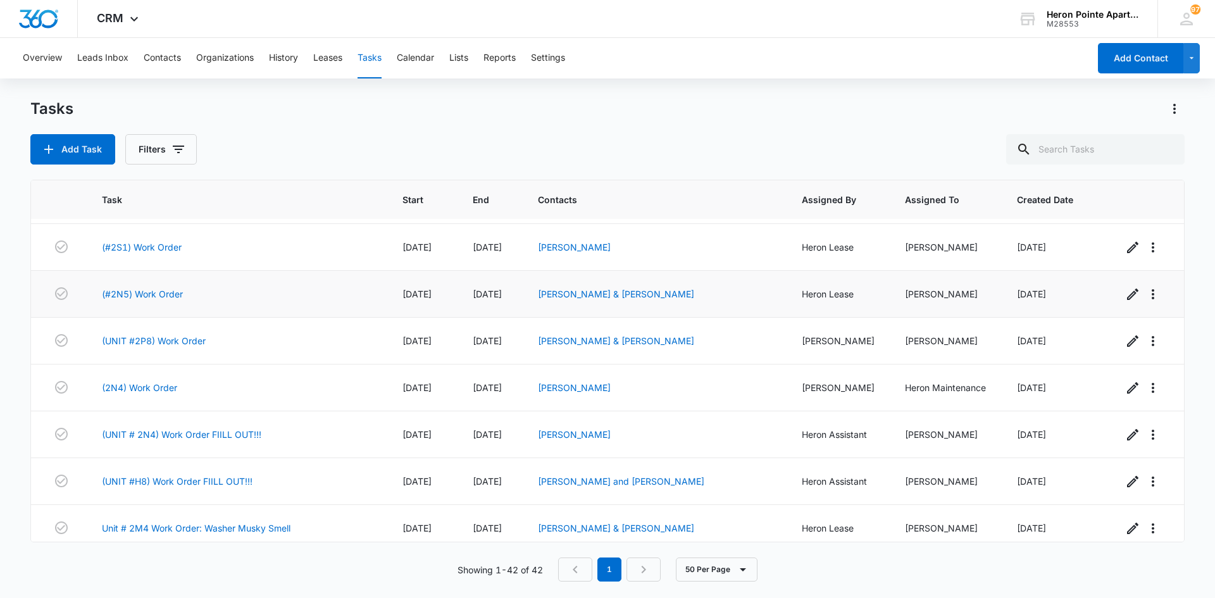
scroll to position [443, 0]
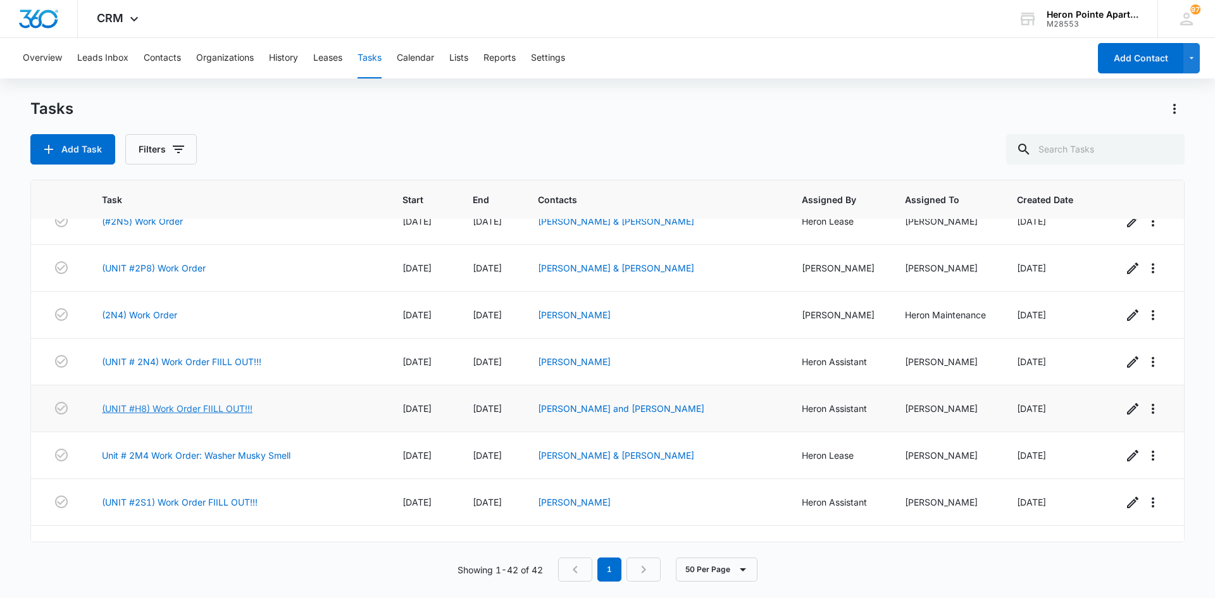
click at [177, 406] on link "(UNIT #H8) Work Order FIILL OUT!!!" at bounding box center [177, 408] width 151 height 13
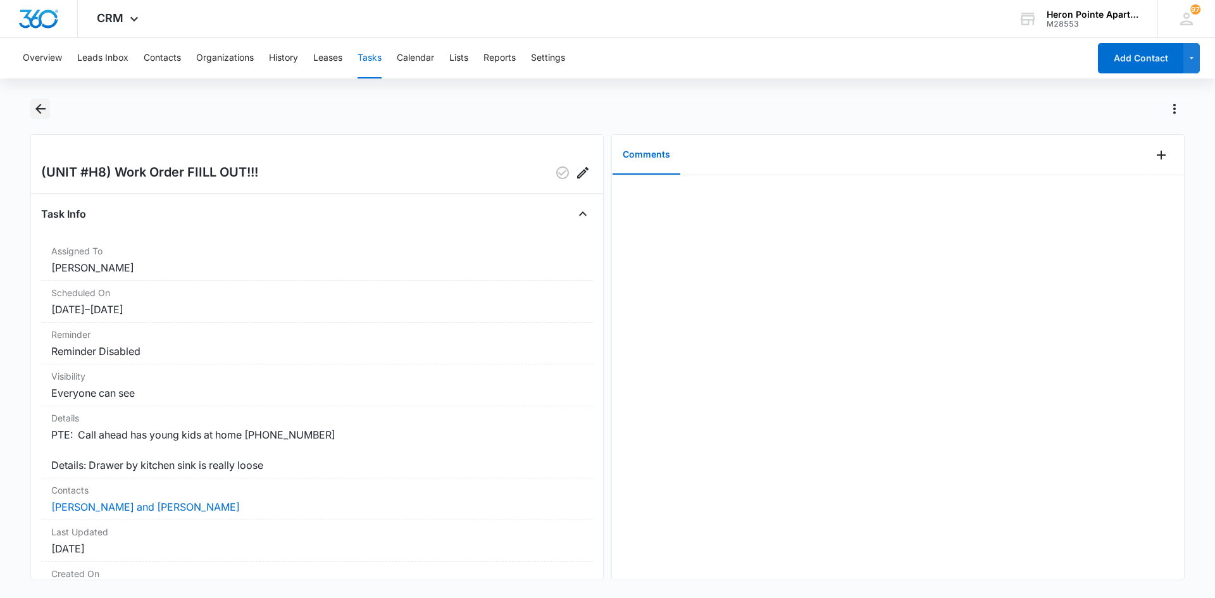
click at [42, 103] on icon "Back" at bounding box center [40, 108] width 15 height 15
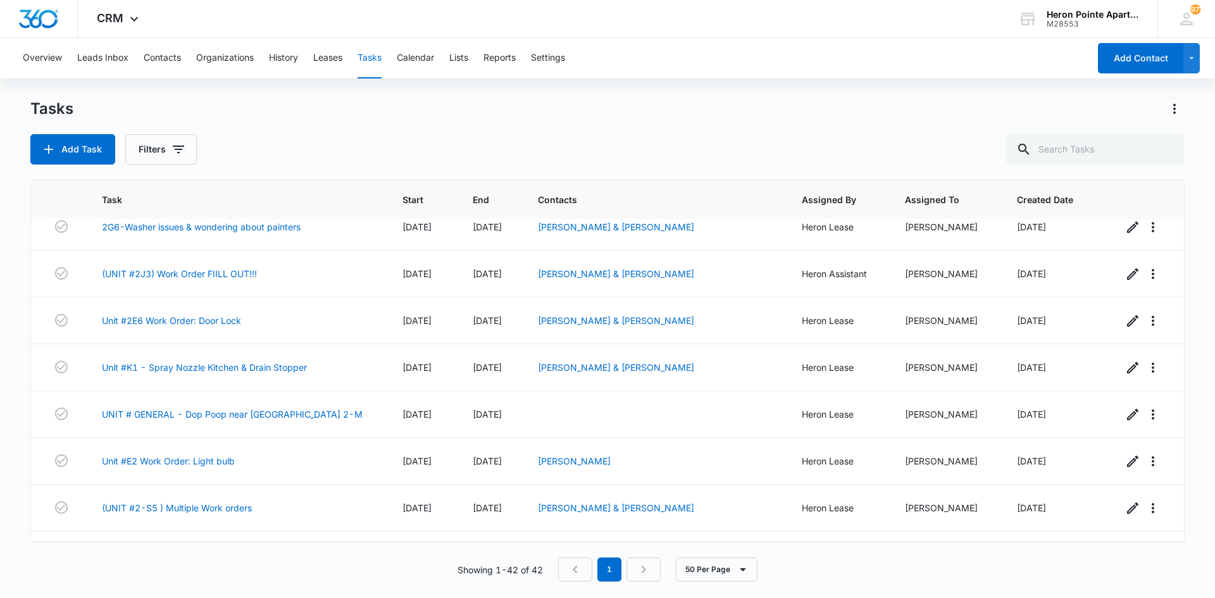
scroll to position [1013, 0]
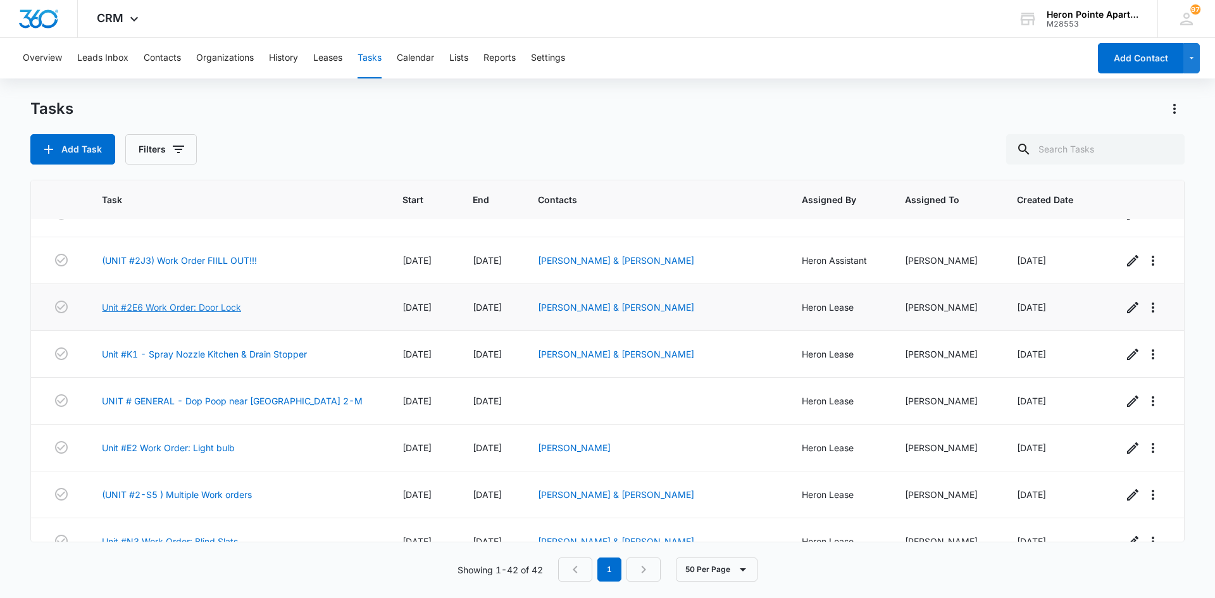
click at [180, 308] on link "Unit #2E6 Work Order: Door Lock" at bounding box center [171, 307] width 139 height 13
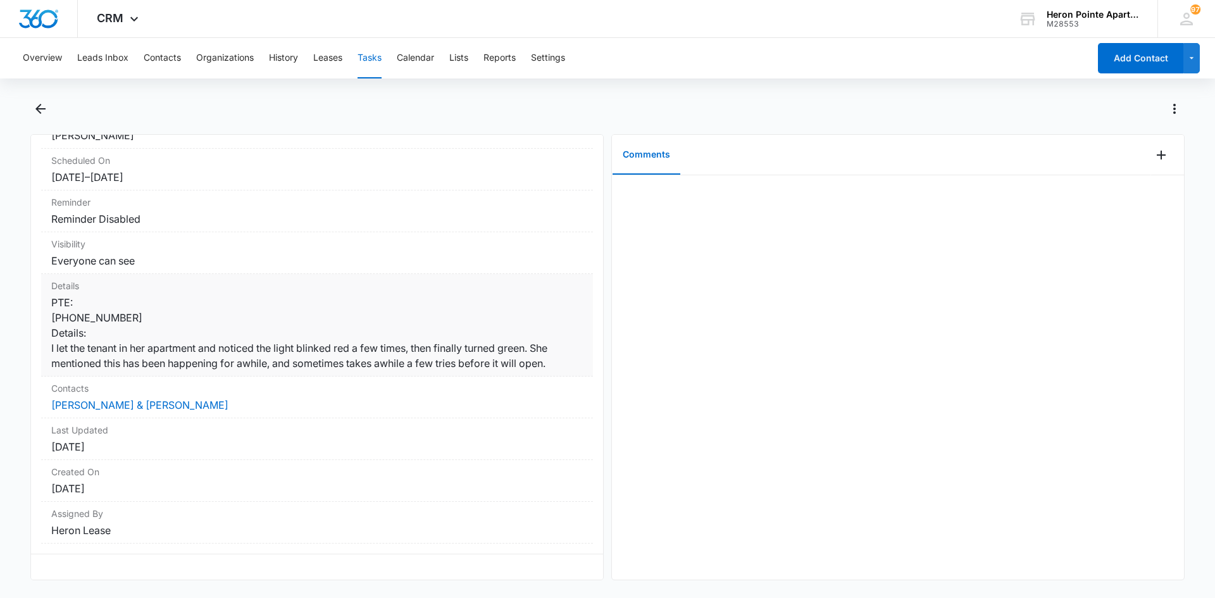
scroll to position [157, 0]
click at [39, 107] on icon "Back" at bounding box center [40, 109] width 10 height 10
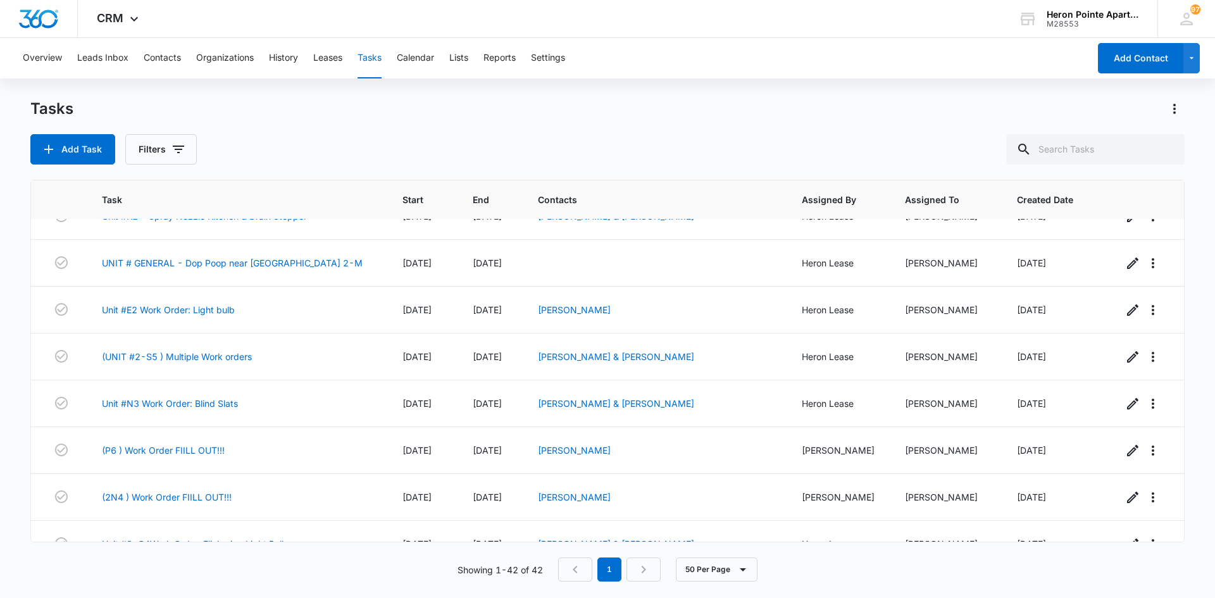
scroll to position [1139, 0]
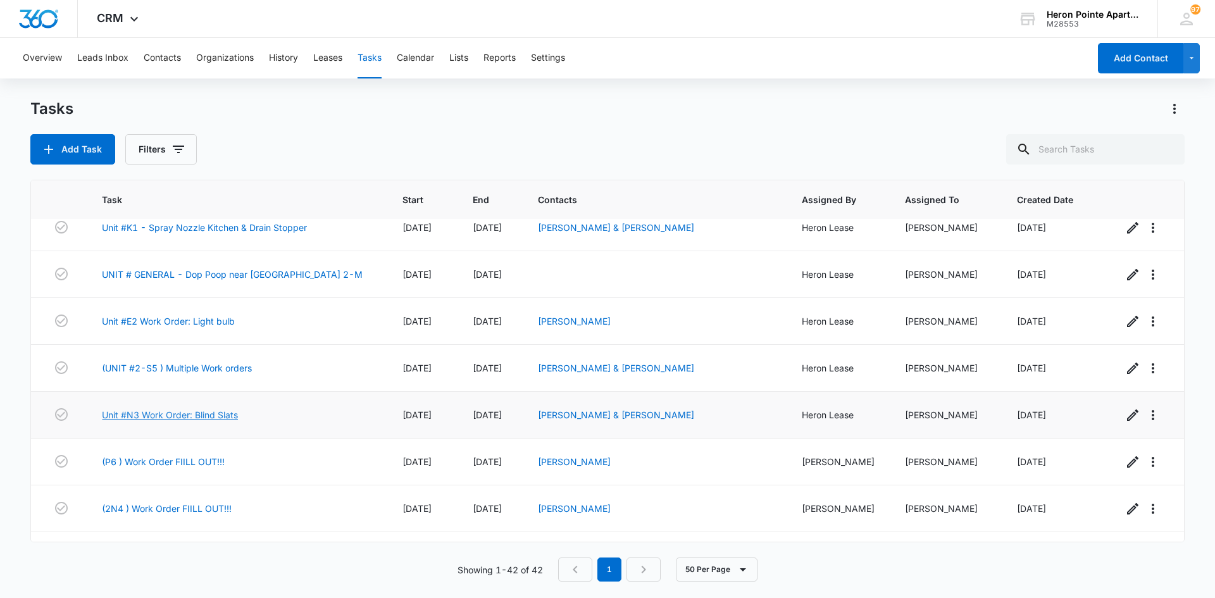
click at [204, 416] on link "Unit #N3 Work Order: Blind Slats" at bounding box center [170, 414] width 136 height 13
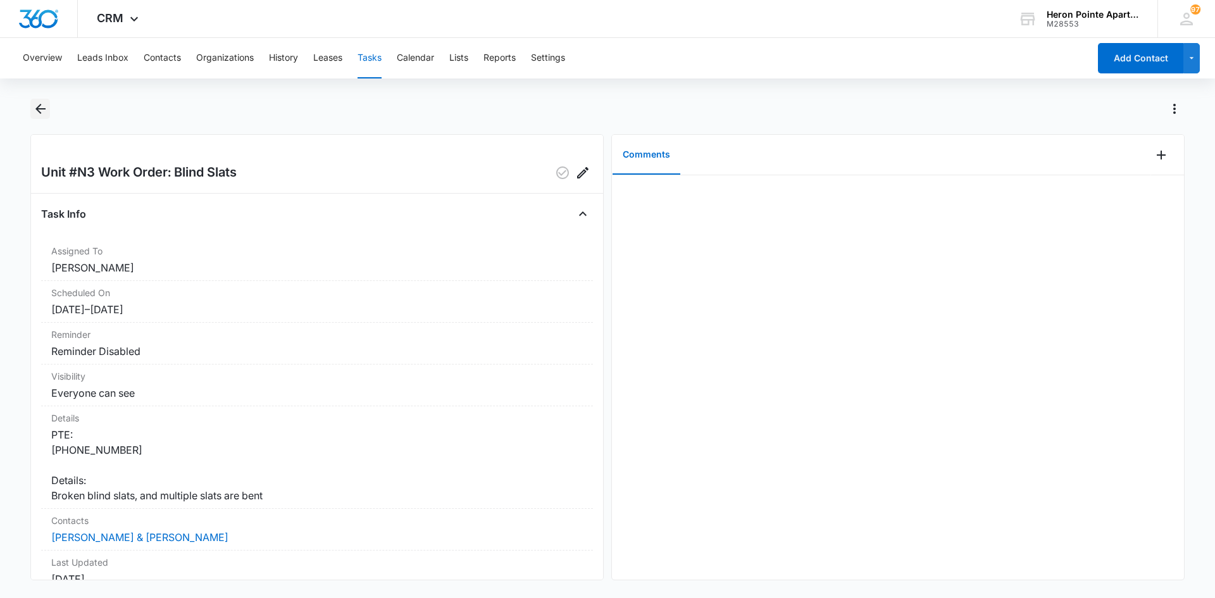
click at [41, 109] on icon "Back" at bounding box center [40, 109] width 10 height 10
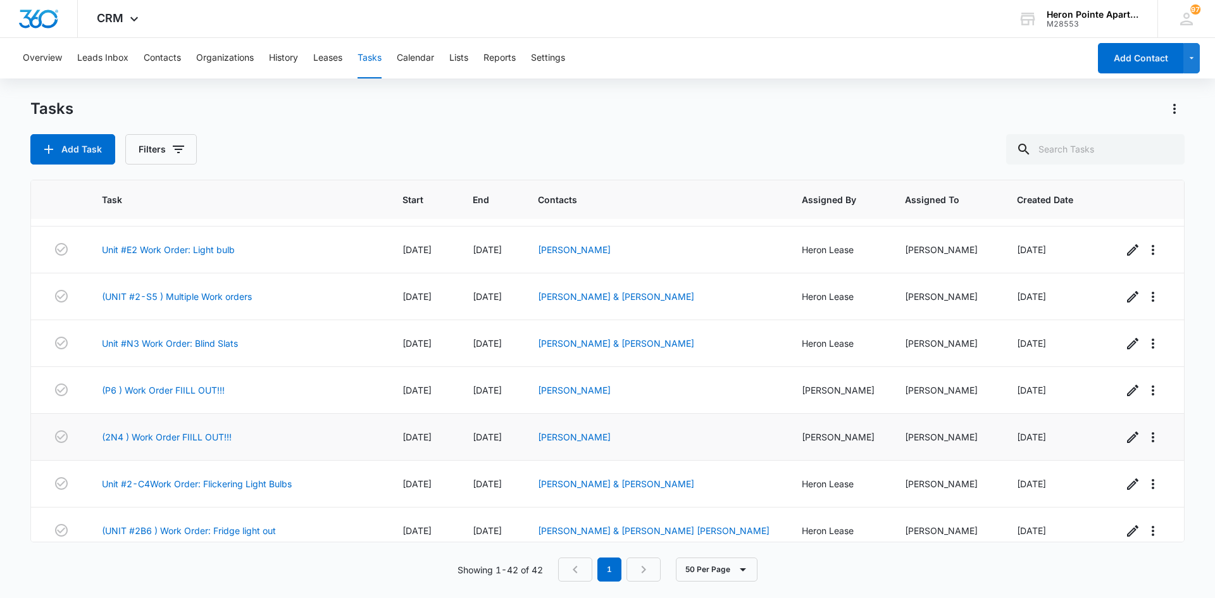
scroll to position [1266, 0]
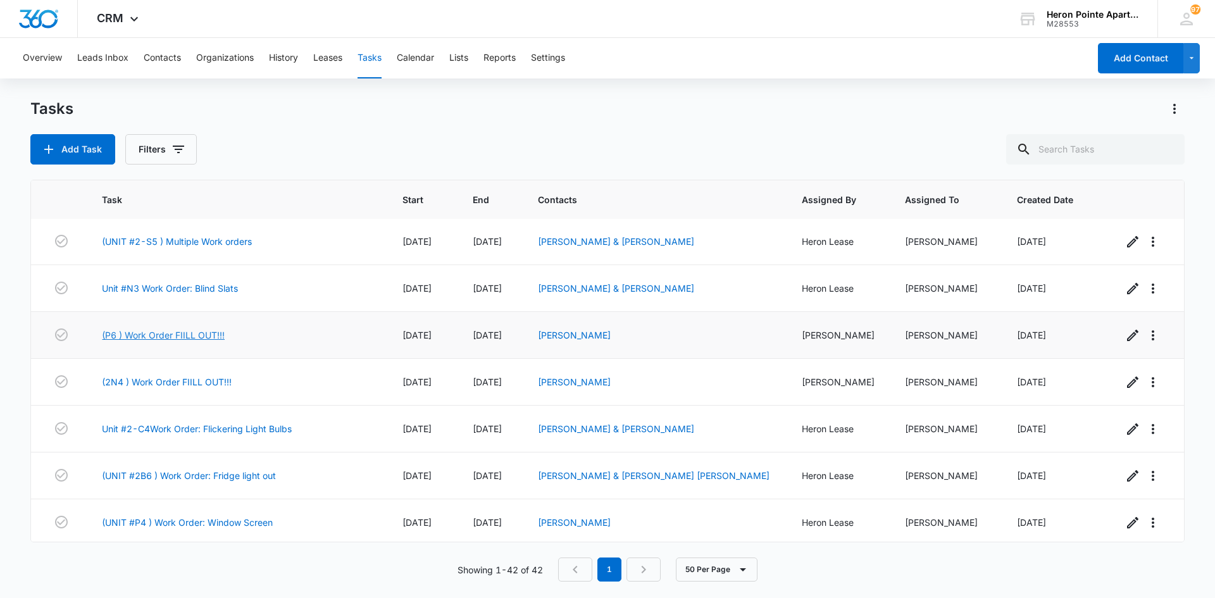
click at [196, 336] on link "(P6 ) Work Order FIILL OUT!!!" at bounding box center [163, 335] width 123 height 13
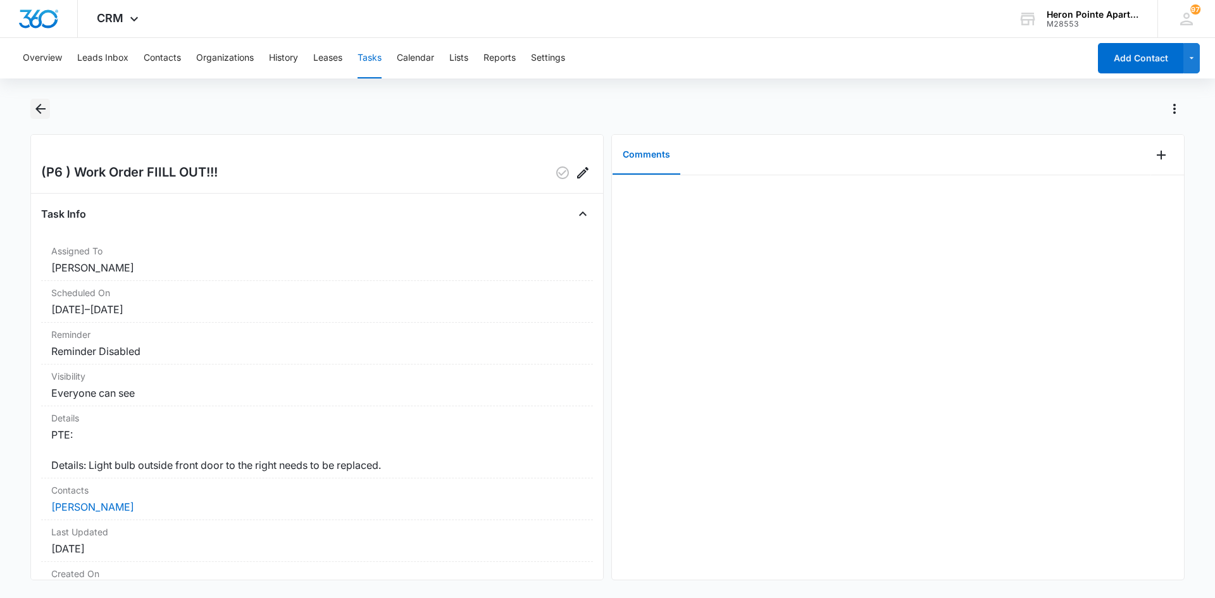
click at [41, 106] on icon "Back" at bounding box center [40, 108] width 15 height 15
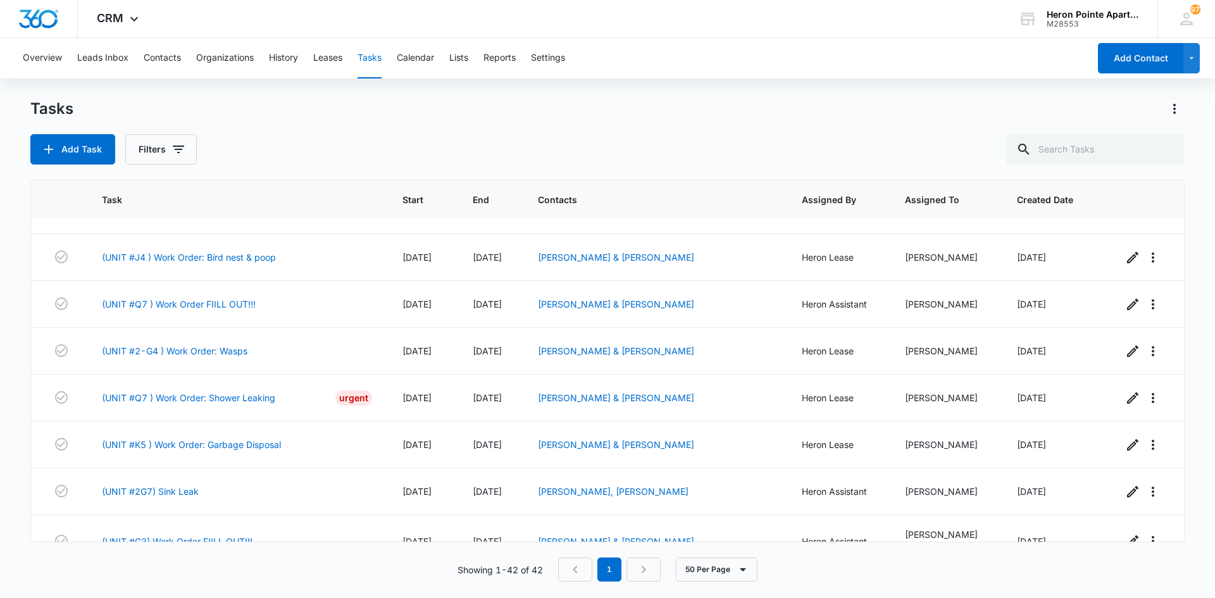
scroll to position [1587, 0]
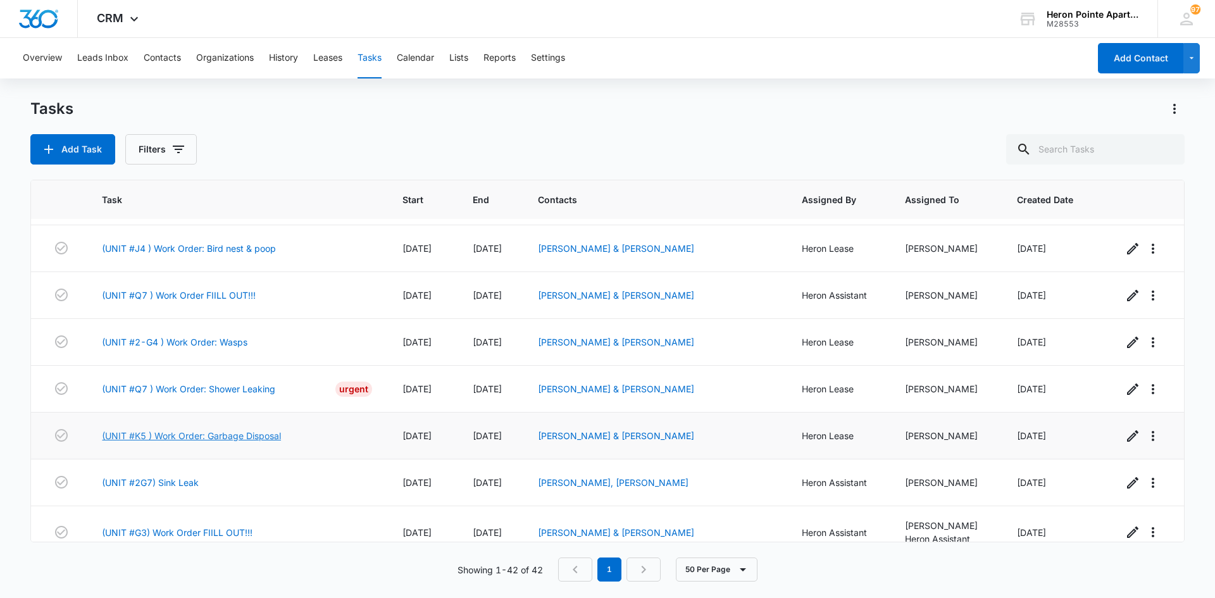
click at [229, 429] on link "(UNIT #K5 ) Work Order: Garbage Disposal" at bounding box center [191, 435] width 179 height 13
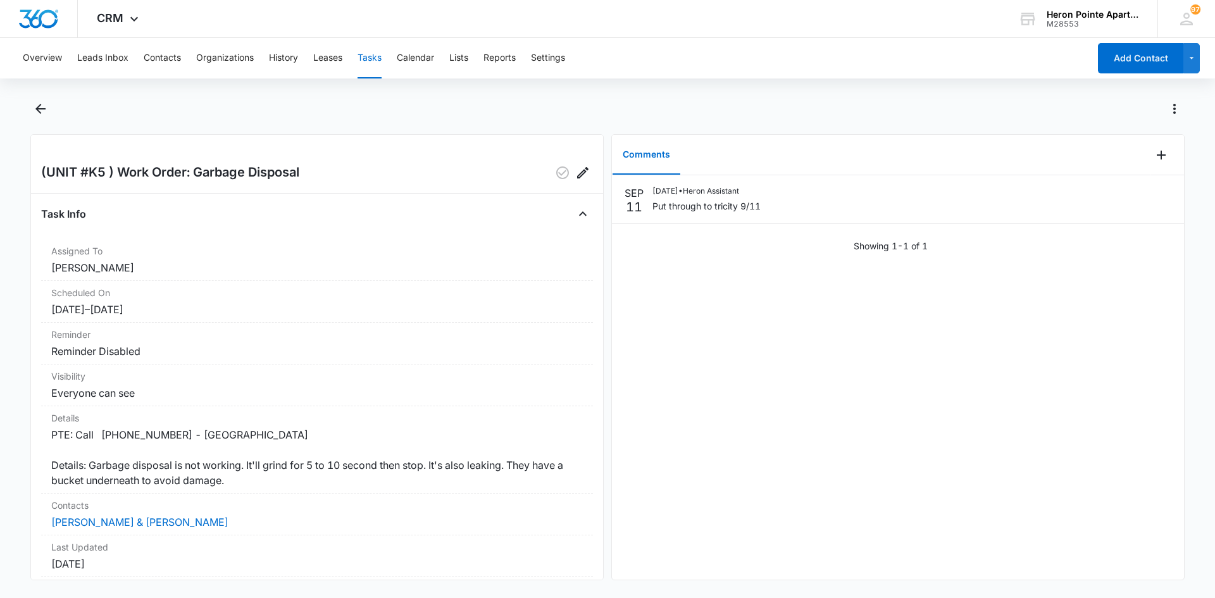
click at [378, 58] on button "Tasks" at bounding box center [370, 58] width 24 height 41
